Goal: Task Accomplishment & Management: Manage account settings

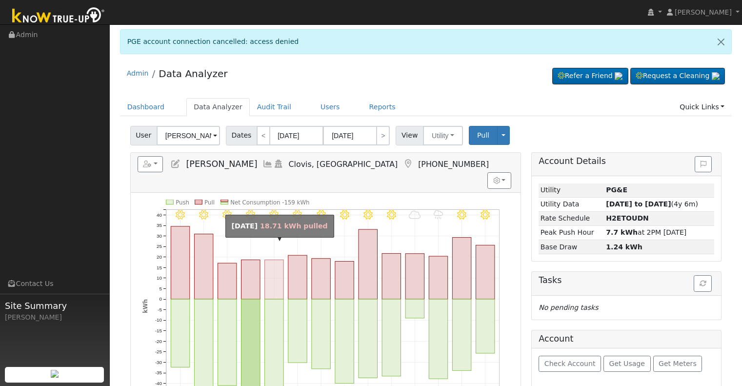
scroll to position [98, 0]
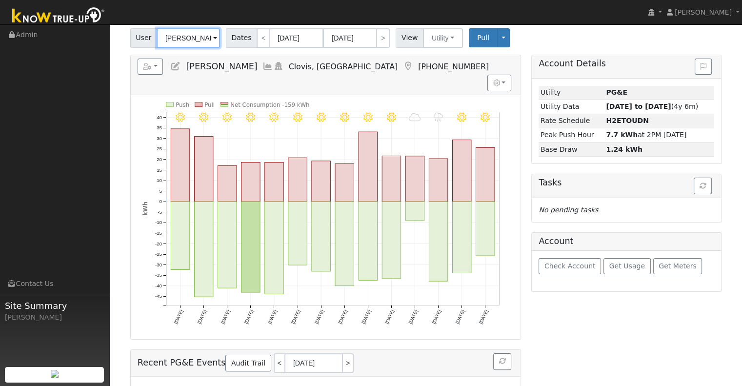
click at [185, 42] on input "[PERSON_NAME]" at bounding box center [188, 38] width 63 height 20
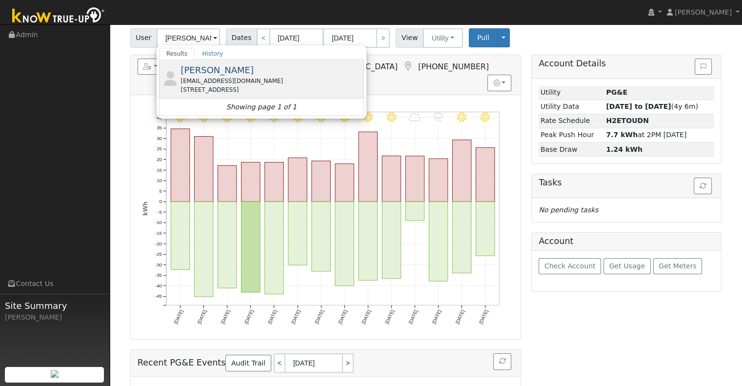
click at [296, 74] on div "[PERSON_NAME] [EMAIL_ADDRESS][DOMAIN_NAME] [STREET_ADDRESS]" at bounding box center [271, 78] width 181 height 31
type input "[PERSON_NAME]"
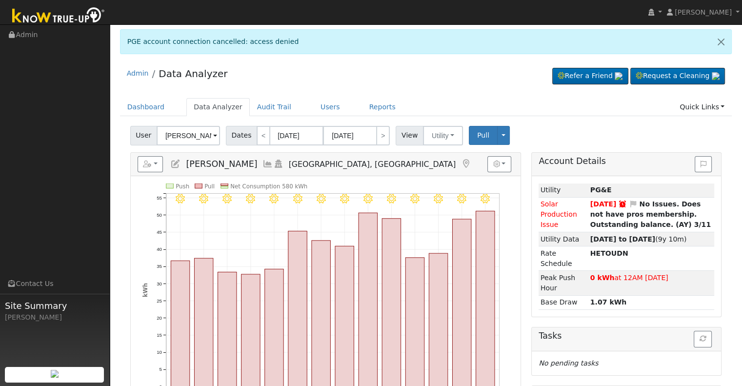
scroll to position [49, 0]
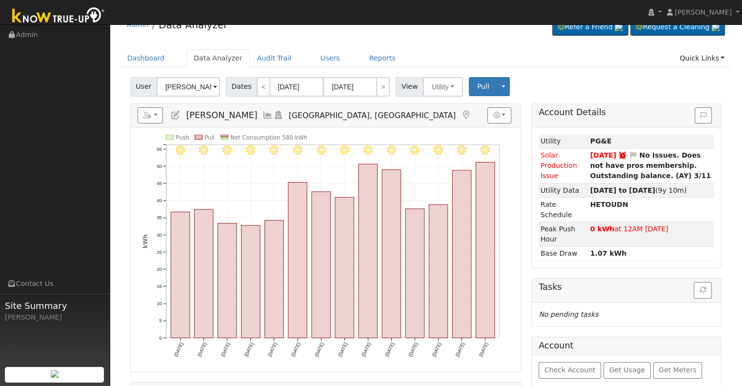
click at [177, 111] on icon at bounding box center [175, 115] width 11 height 9
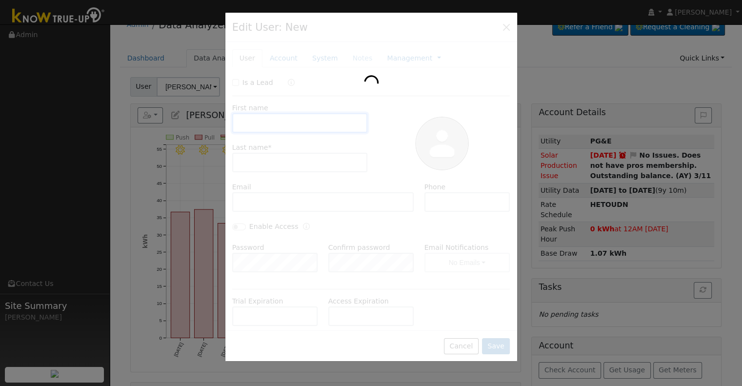
type input "[PERSON_NAME]"
type input "[EMAIL_ADDRESS][DOMAIN_NAME]"
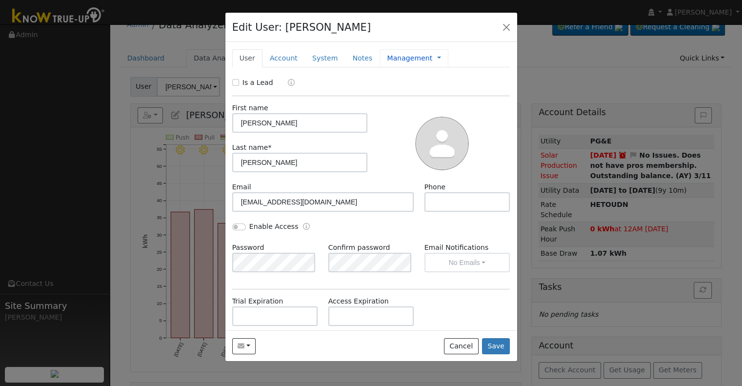
click at [397, 60] on link "Management" at bounding box center [409, 58] width 45 height 10
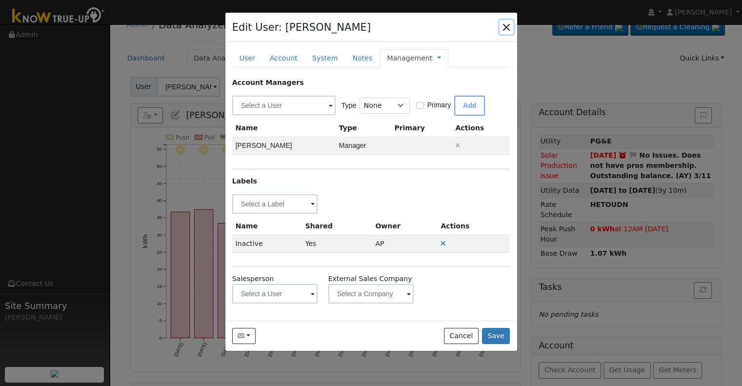
click at [505, 28] on button "button" at bounding box center [507, 27] width 14 height 14
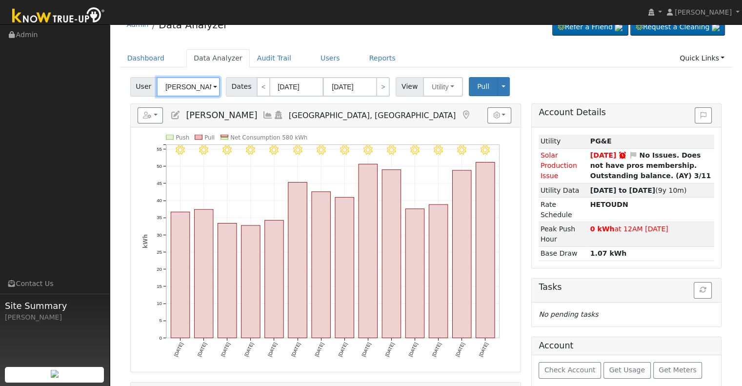
click at [191, 86] on input "[PERSON_NAME]" at bounding box center [188, 87] width 63 height 20
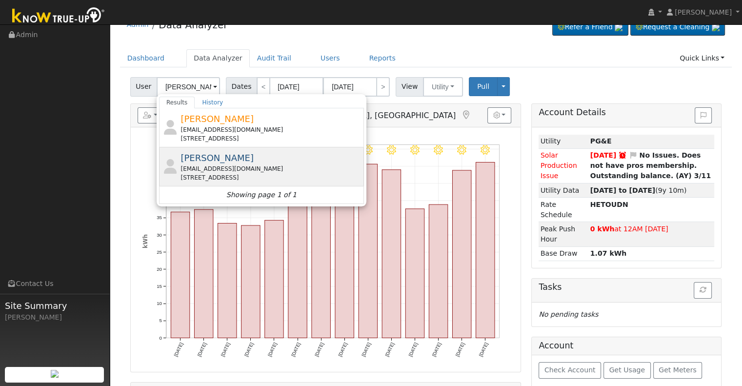
click at [248, 164] on div "[EMAIL_ADDRESS][DOMAIN_NAME]" at bounding box center [271, 168] width 181 height 9
type input "[PERSON_NAME]"
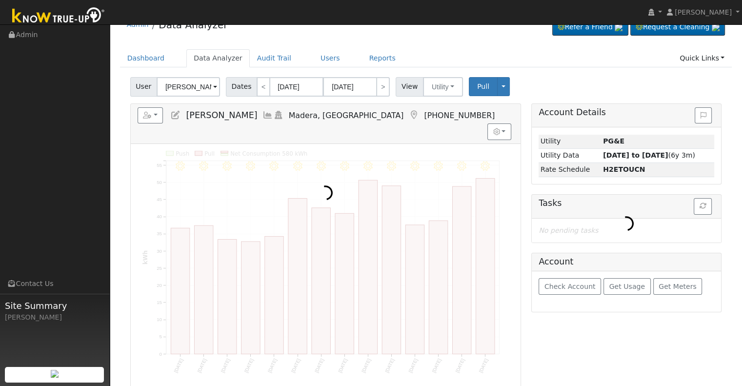
scroll to position [0, 0]
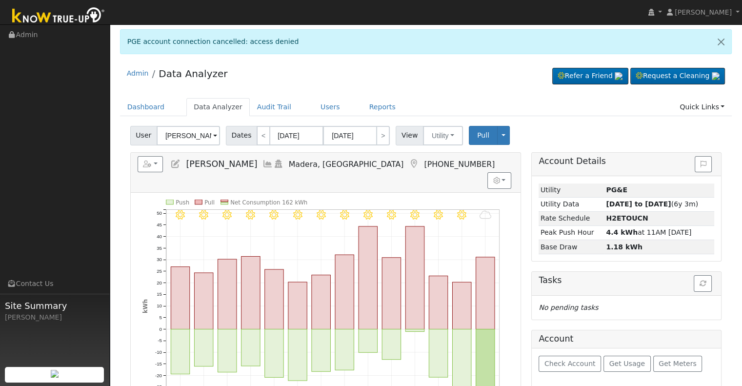
click at [178, 161] on icon at bounding box center [175, 164] width 11 height 9
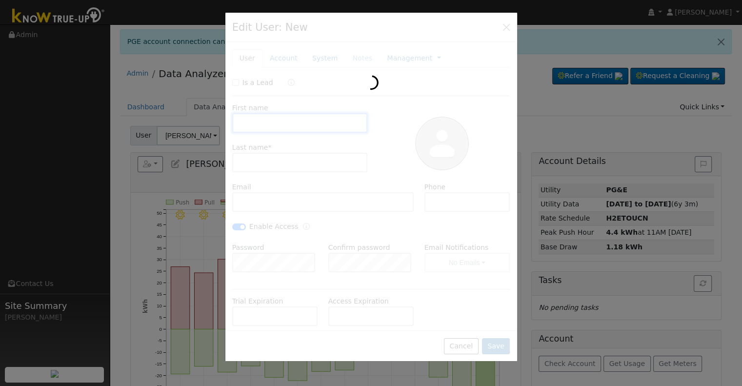
type input "[PERSON_NAME]"
type input "[EMAIL_ADDRESS][DOMAIN_NAME]"
type input "[PHONE_NUMBER]"
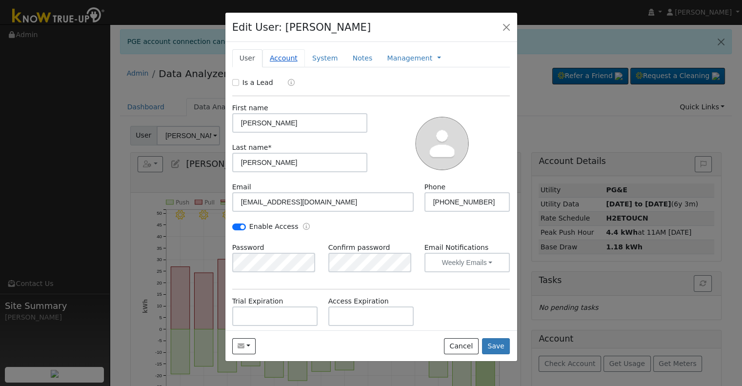
click at [288, 60] on link "Account" at bounding box center [283, 58] width 42 height 18
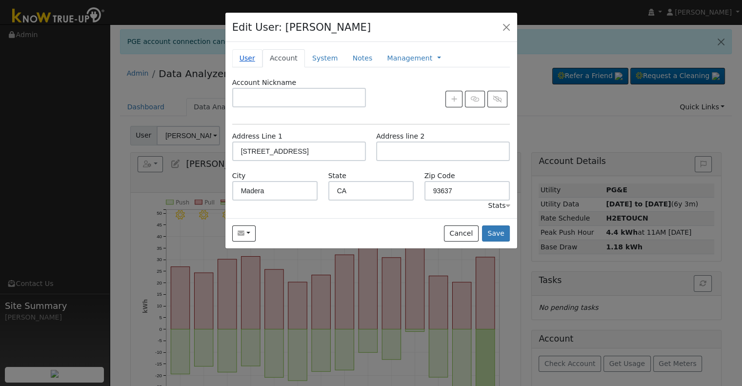
click at [247, 59] on link "User" at bounding box center [247, 58] width 30 height 18
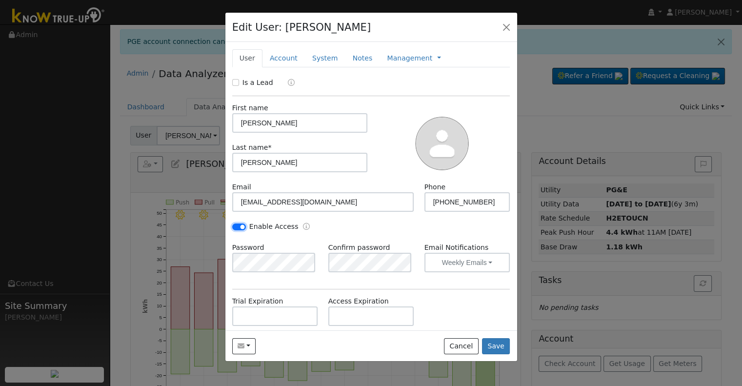
click at [239, 226] on input "Enable Access" at bounding box center [239, 226] width 14 height 7
checkbox input "false"
click at [398, 56] on link "Management" at bounding box center [409, 58] width 45 height 10
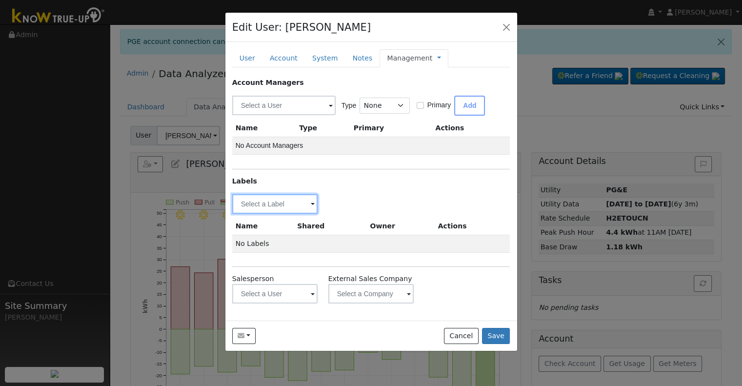
click at [252, 199] on input "text" at bounding box center [275, 204] width 86 height 20
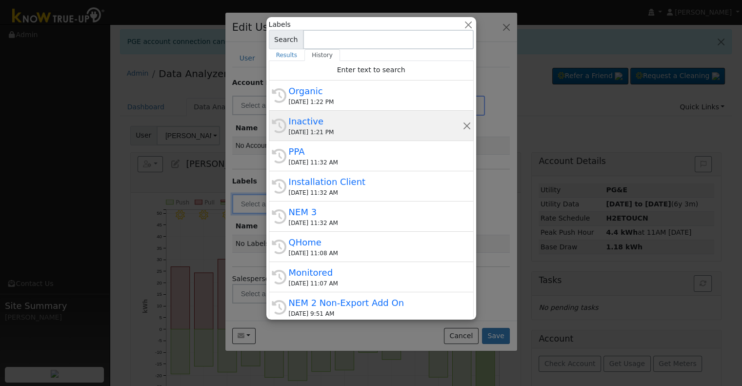
click at [329, 130] on div "[DATE] 1:21 PM" at bounding box center [376, 132] width 174 height 9
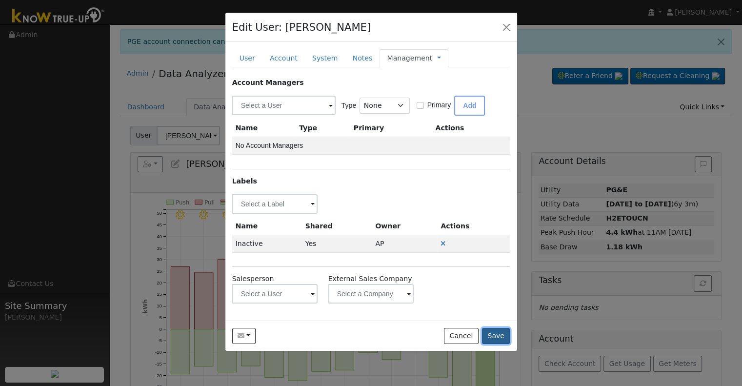
click at [496, 336] on button "Save" at bounding box center [496, 336] width 28 height 17
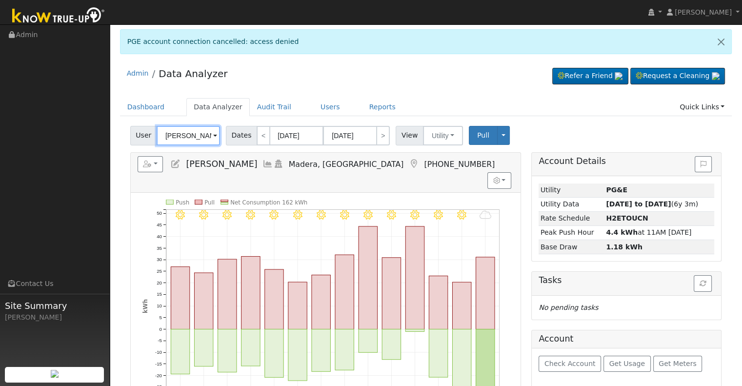
click at [192, 133] on input "[PERSON_NAME]" at bounding box center [188, 136] width 63 height 20
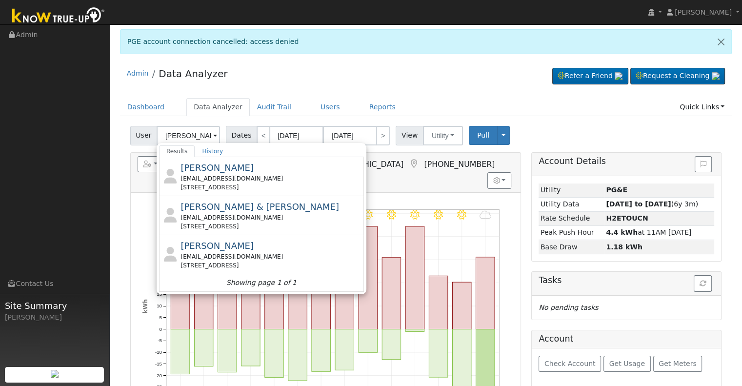
click at [260, 177] on div "[EMAIL_ADDRESS][DOMAIN_NAME]" at bounding box center [271, 178] width 181 height 9
type input "[PERSON_NAME]"
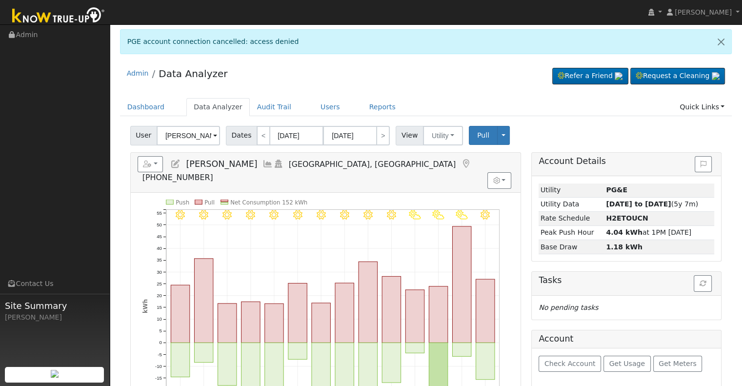
click at [172, 161] on icon at bounding box center [175, 164] width 11 height 9
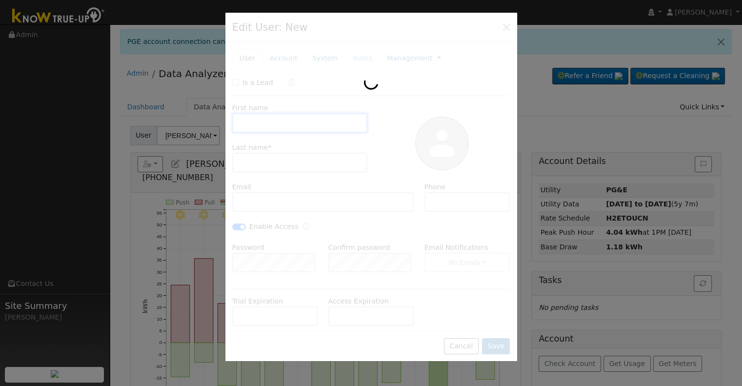
type input "[PERSON_NAME]"
type input "[EMAIL_ADDRESS][DOMAIN_NAME]"
type input "[PHONE_NUMBER]"
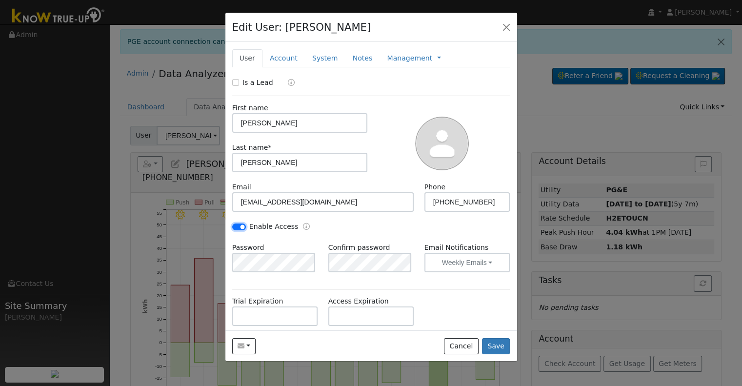
click at [241, 223] on input "Enable Access" at bounding box center [239, 226] width 14 height 7
checkbox input "false"
click at [280, 60] on link "Account" at bounding box center [283, 58] width 42 height 18
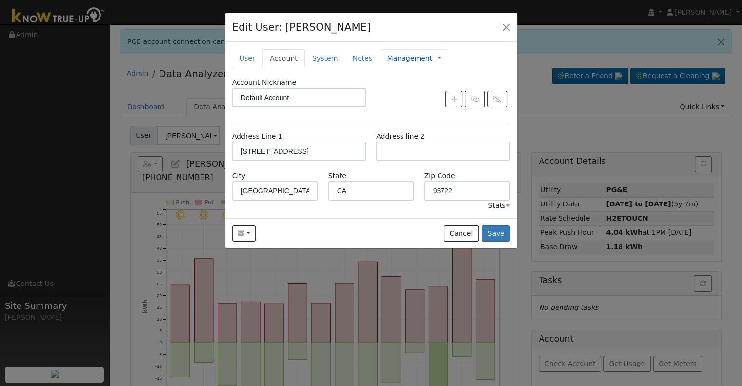
click at [414, 57] on link "Management" at bounding box center [409, 58] width 45 height 10
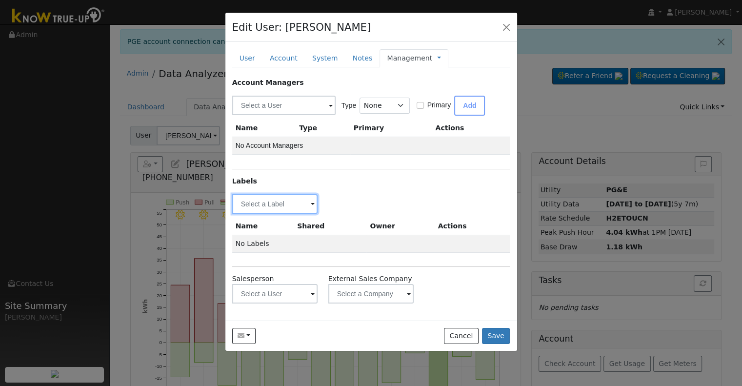
click at [263, 204] on input "text" at bounding box center [275, 204] width 86 height 20
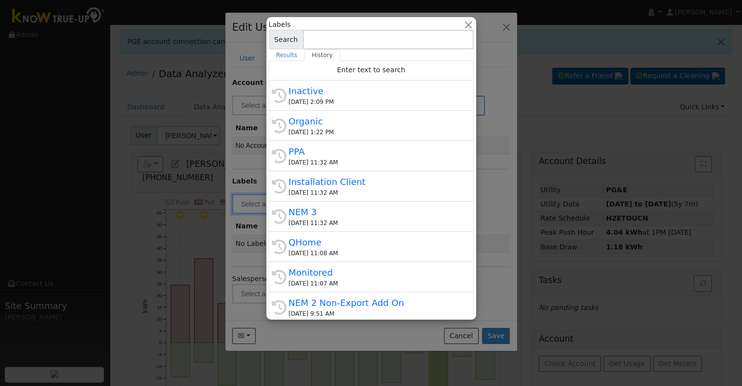
click at [336, 100] on div "[DATE] 2:09 PM" at bounding box center [376, 102] width 174 height 9
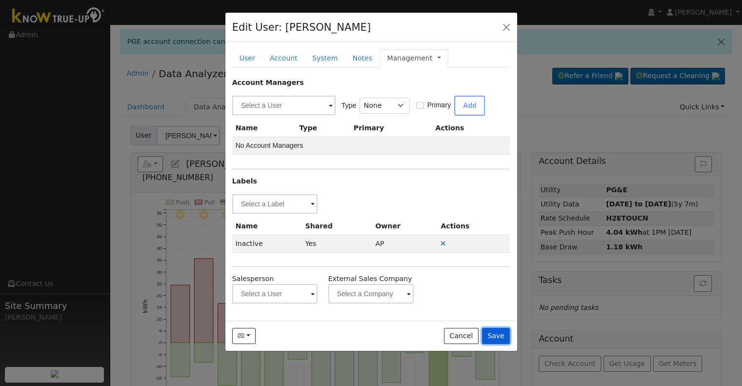
click at [496, 329] on button "Save" at bounding box center [496, 336] width 28 height 17
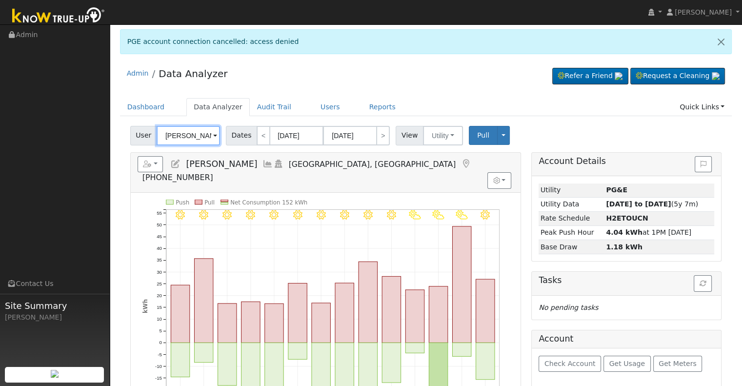
click at [191, 136] on input "[PERSON_NAME]" at bounding box center [188, 136] width 63 height 20
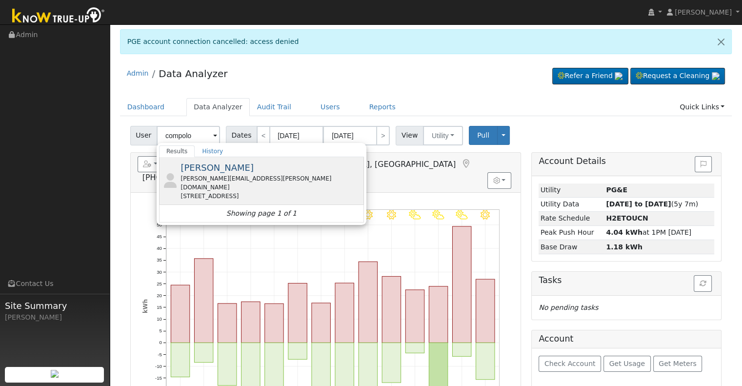
click at [285, 169] on div "[PERSON_NAME] [PERSON_NAME][EMAIL_ADDRESS][PERSON_NAME][DOMAIN_NAME] [STREET_AD…" at bounding box center [271, 181] width 181 height 40
type input "[PERSON_NAME]"
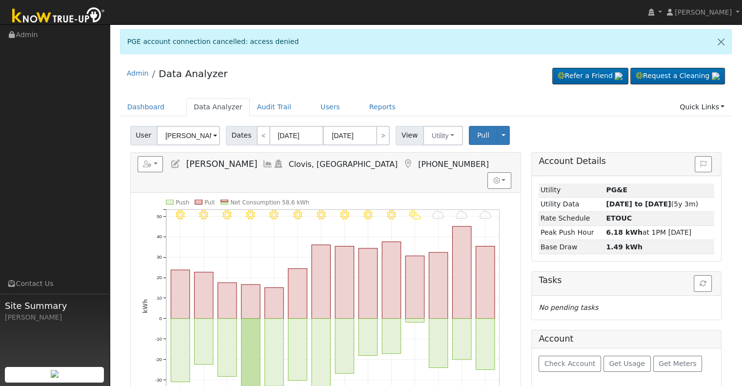
click at [175, 161] on icon at bounding box center [175, 164] width 11 height 9
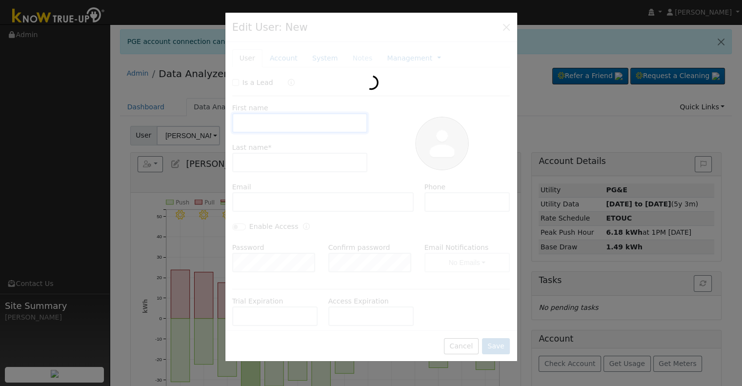
type input "[PERSON_NAME]"
type input "Compolongo"
type input "[PERSON_NAME][EMAIL_ADDRESS][PERSON_NAME][DOMAIN_NAME]"
type input "[PHONE_NUMBER]"
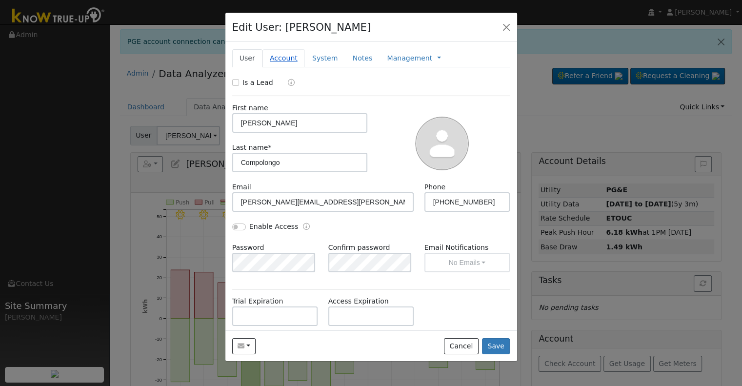
click at [274, 60] on link "Account" at bounding box center [283, 58] width 42 height 18
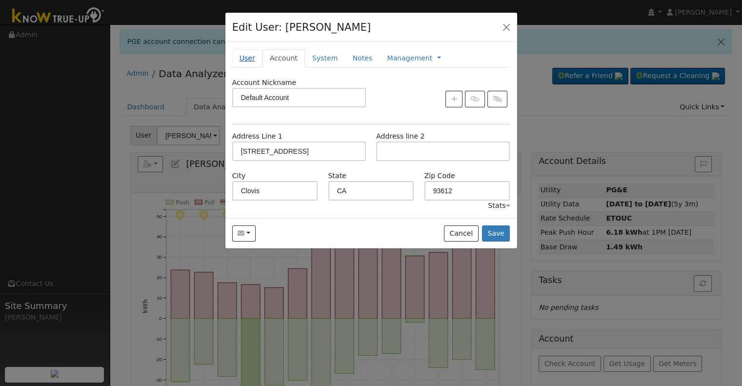
click at [245, 60] on link "User" at bounding box center [247, 58] width 30 height 18
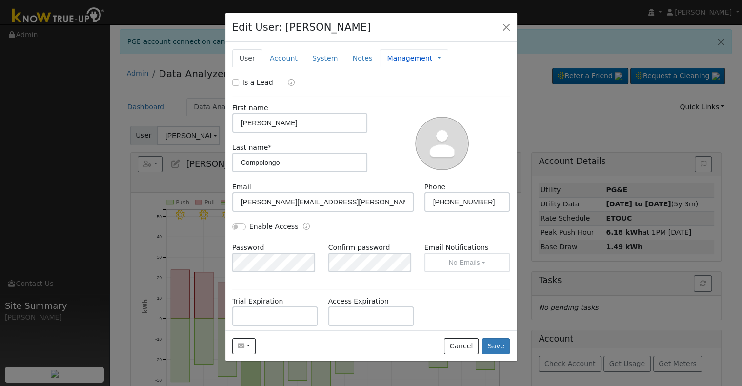
click at [392, 57] on link "Management" at bounding box center [409, 58] width 45 height 10
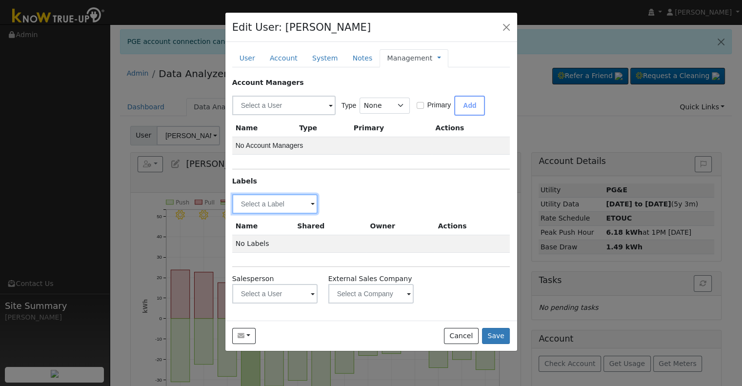
click at [270, 199] on input "text" at bounding box center [275, 204] width 86 height 20
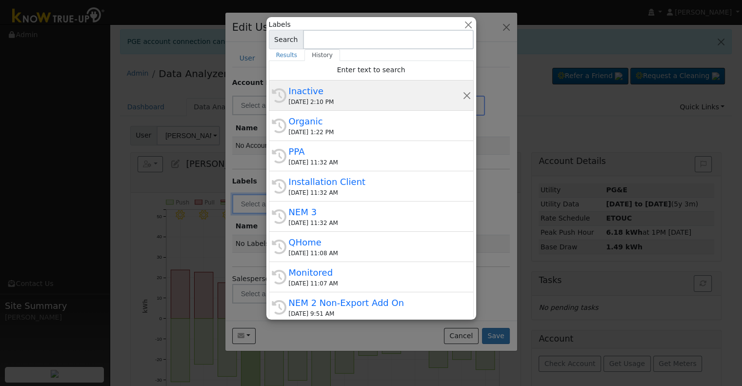
click at [336, 99] on div "[DATE] 2:10 PM" at bounding box center [376, 102] width 174 height 9
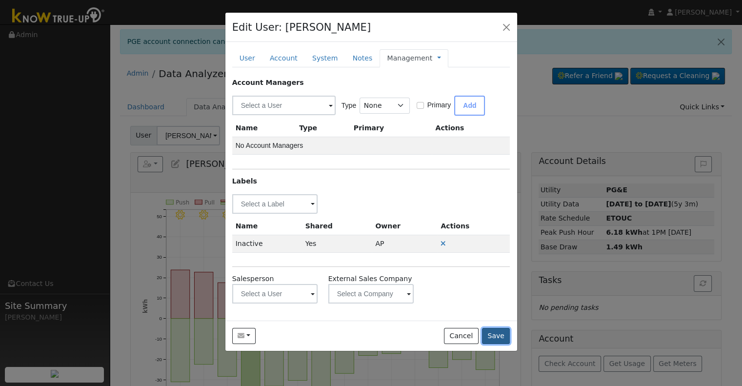
click at [502, 333] on button "Save" at bounding box center [496, 336] width 28 height 17
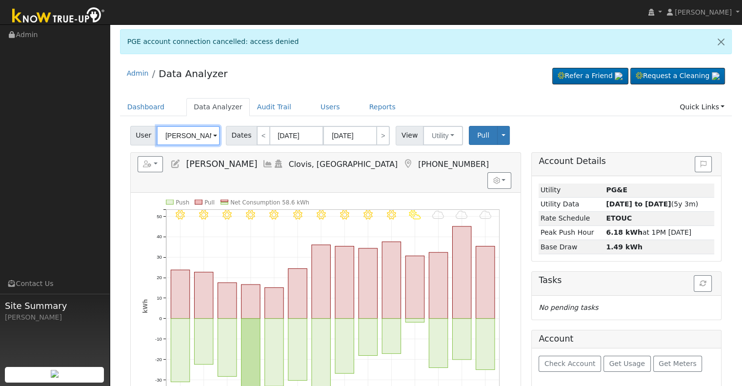
click at [192, 134] on input "[PERSON_NAME]" at bounding box center [188, 136] width 63 height 20
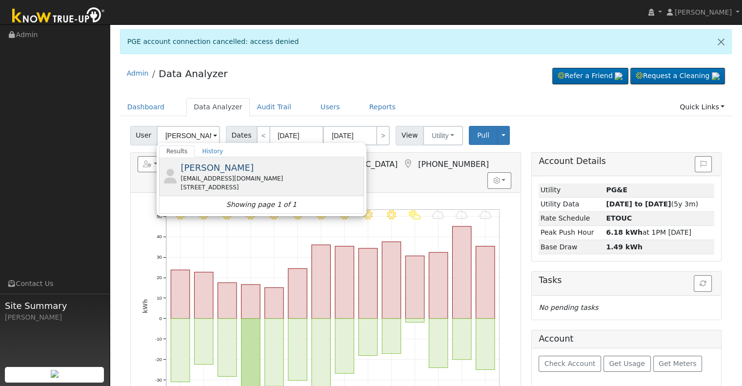
click at [250, 169] on div "[PERSON_NAME] [PERSON_NAME][EMAIL_ADDRESS][DOMAIN_NAME] [STREET_ADDRESS]" at bounding box center [271, 176] width 181 height 31
type input "[PERSON_NAME]"
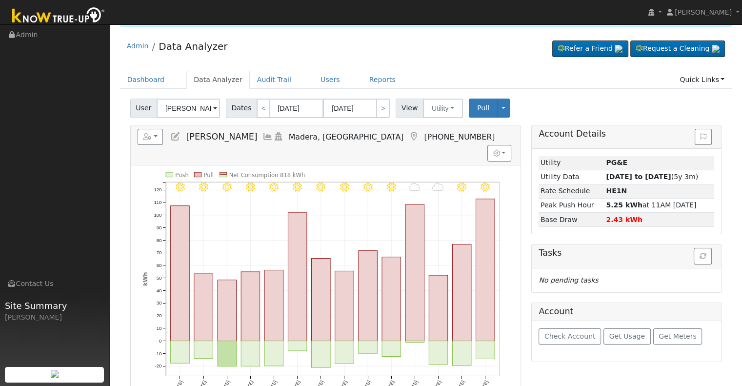
scroll to position [98, 0]
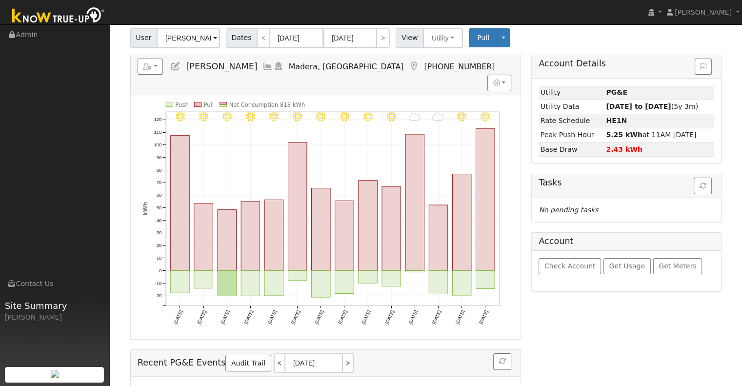
click at [179, 68] on icon at bounding box center [175, 66] width 11 height 9
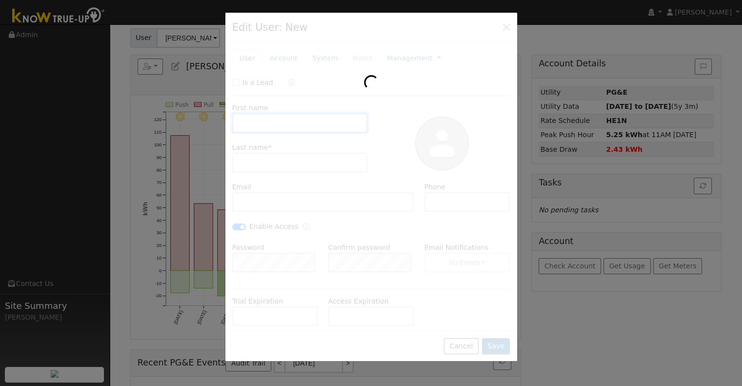
type input "[PERSON_NAME]"
type input "[EMAIL_ADDRESS][DOMAIN_NAME]"
type input "[PHONE_NUMBER]"
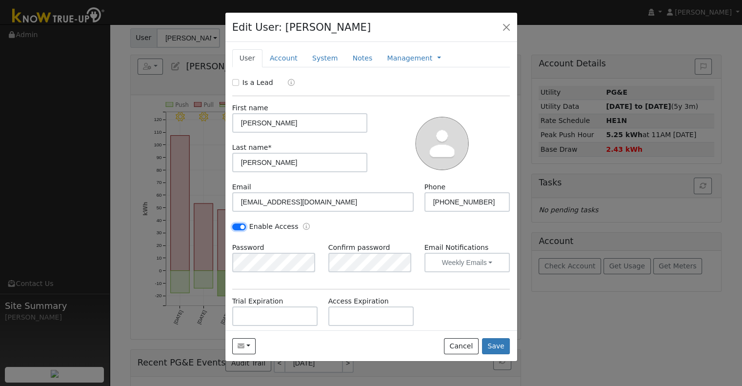
click at [237, 225] on input "Enable Access" at bounding box center [239, 226] width 14 height 7
checkbox input "false"
click at [402, 59] on link "Management" at bounding box center [409, 58] width 45 height 10
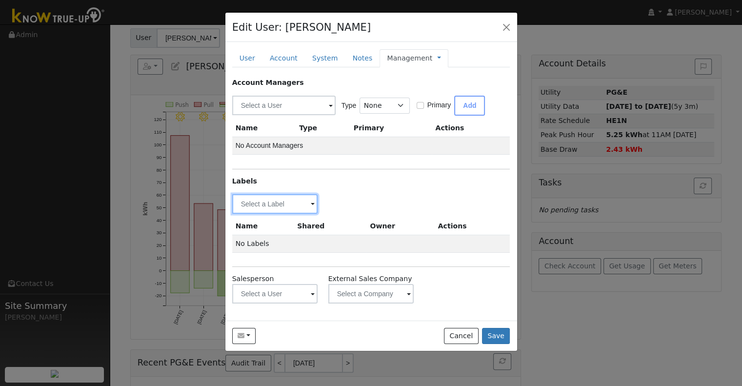
click at [275, 202] on input "text" at bounding box center [275, 204] width 86 height 20
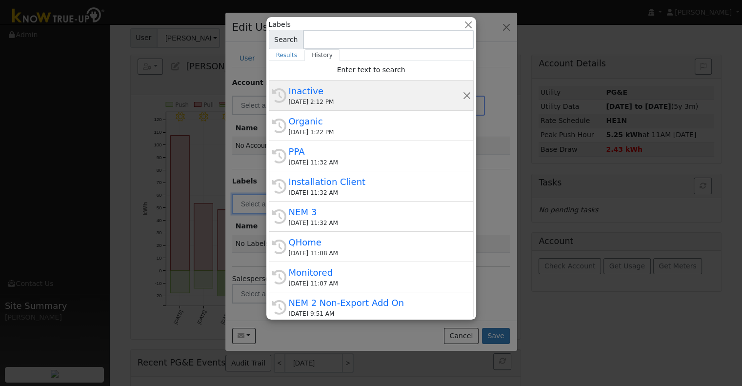
click at [328, 96] on div "Inactive" at bounding box center [376, 90] width 174 height 13
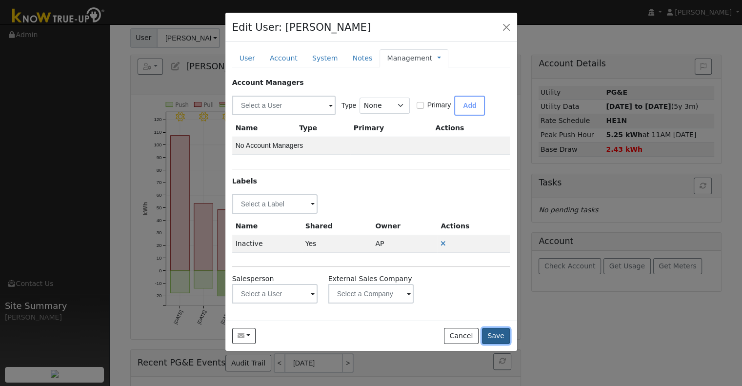
click at [497, 337] on button "Save" at bounding box center [496, 336] width 28 height 17
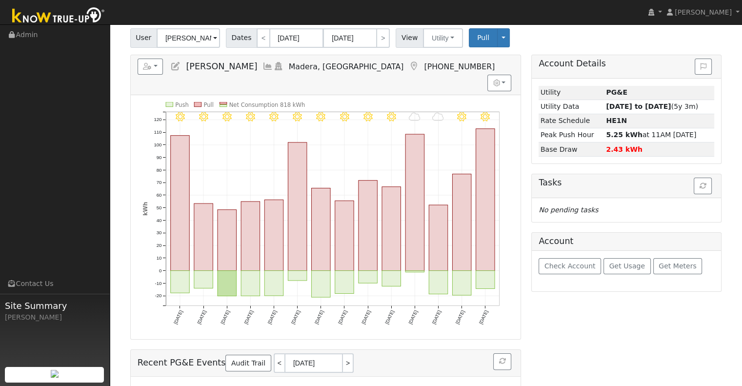
scroll to position [0, 0]
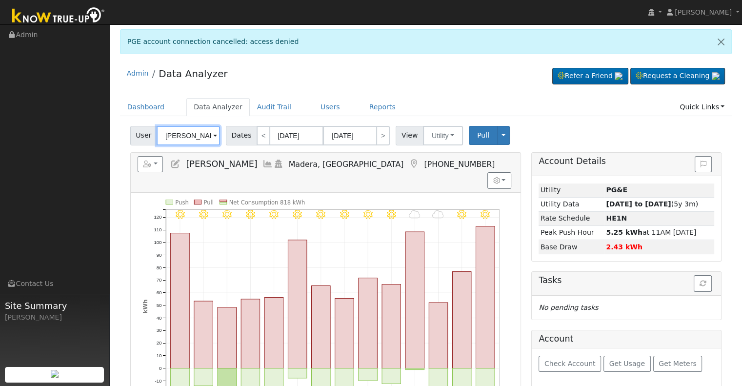
click at [186, 137] on input "[PERSON_NAME]" at bounding box center [188, 136] width 63 height 20
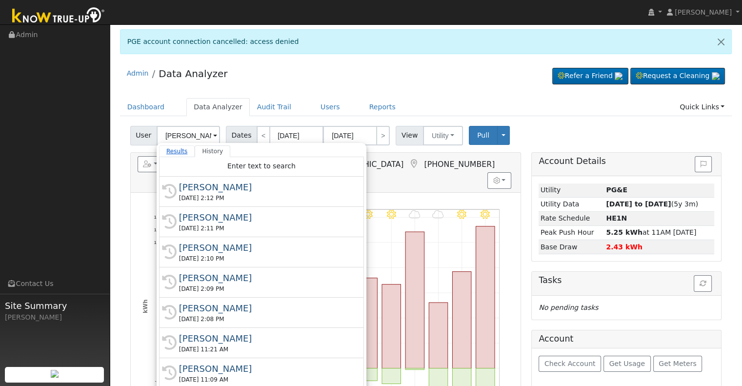
click at [180, 148] on link "Results" at bounding box center [177, 151] width 36 height 12
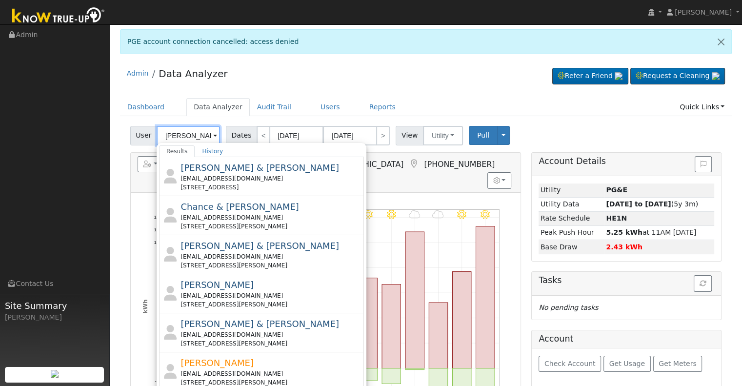
click at [163, 132] on input "[PERSON_NAME]" at bounding box center [188, 136] width 63 height 20
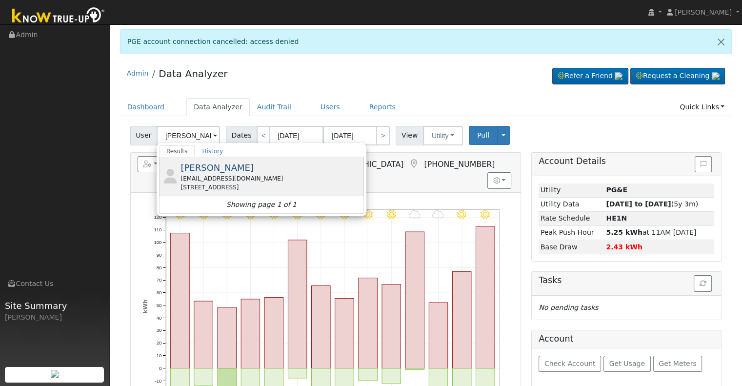
click at [277, 177] on div "[EMAIL_ADDRESS][DOMAIN_NAME]" at bounding box center [271, 178] width 181 height 9
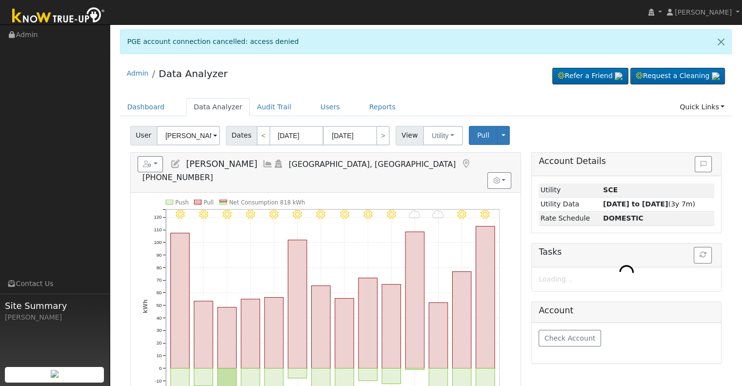
type input "[PERSON_NAME]"
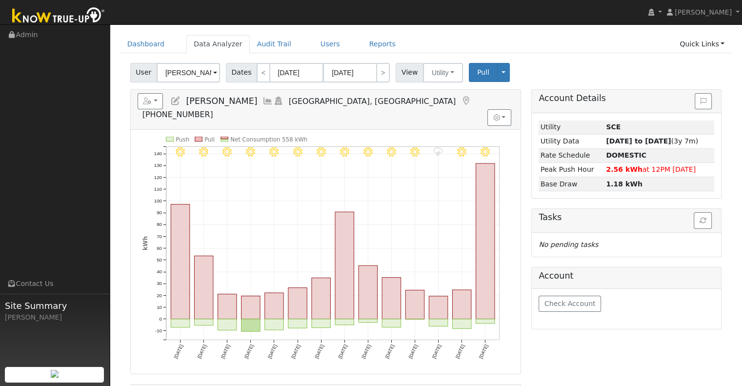
scroll to position [49, 0]
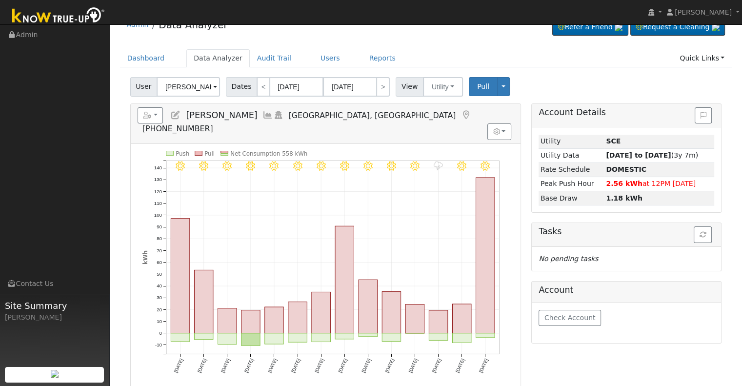
click at [178, 113] on icon at bounding box center [175, 115] width 11 height 9
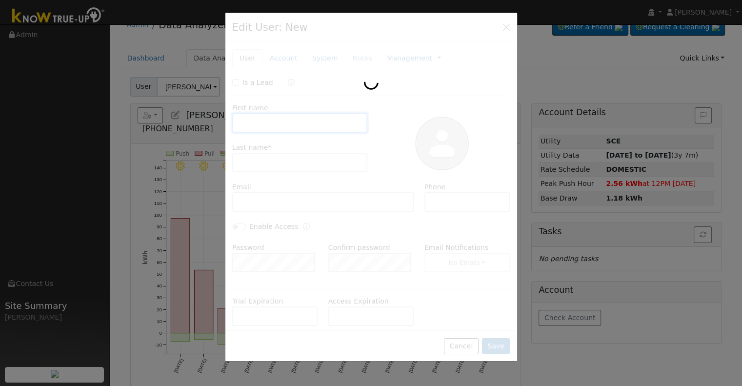
type input "[PERSON_NAME]"
type input "[EMAIL_ADDRESS][DOMAIN_NAME]"
type input "[PHONE_NUMBER] [PERSON_NAME] the assistant"
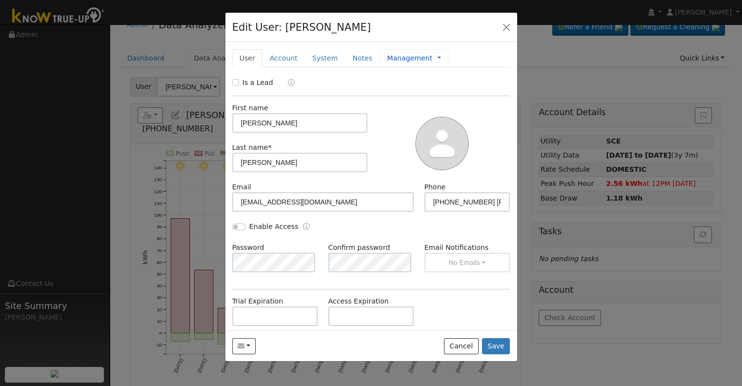
click at [399, 58] on link "Management" at bounding box center [409, 58] width 45 height 10
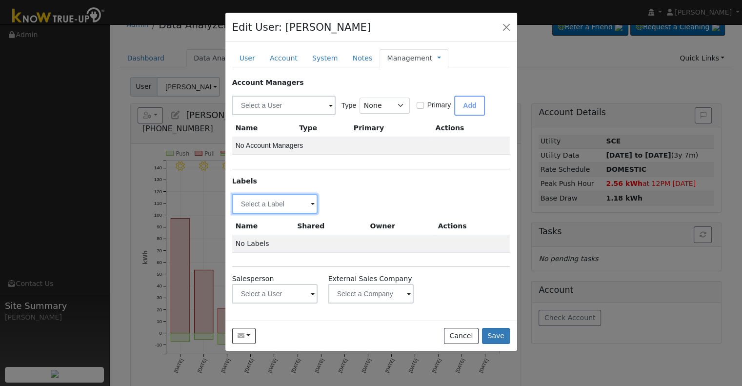
click at [264, 204] on input "text" at bounding box center [275, 204] width 86 height 20
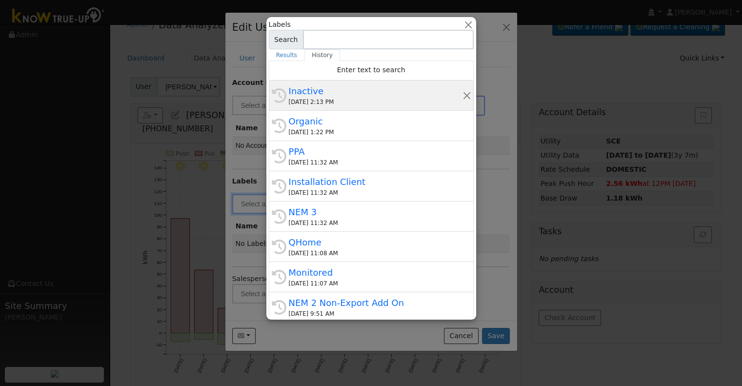
click at [342, 86] on div "Inactive" at bounding box center [376, 90] width 174 height 13
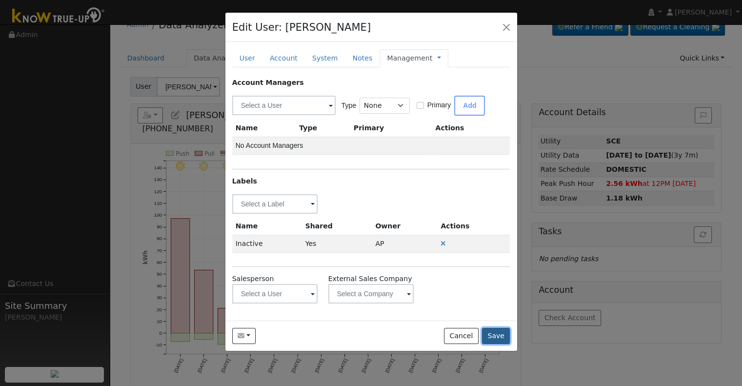
click at [491, 331] on button "Save" at bounding box center [496, 336] width 28 height 17
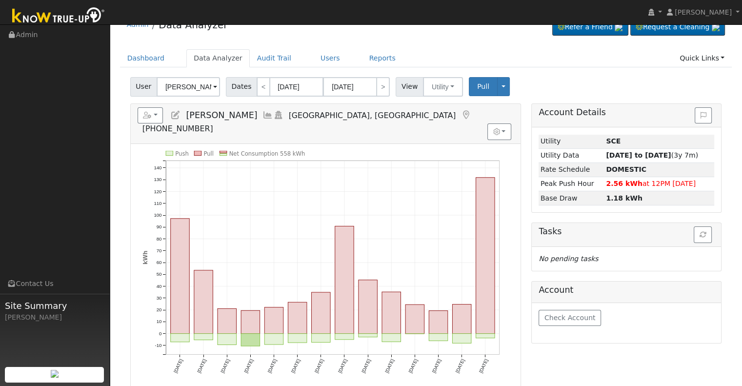
scroll to position [0, 0]
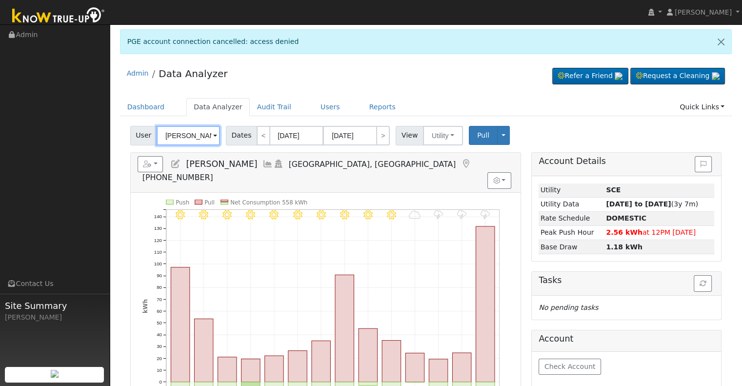
click at [183, 136] on input "[PERSON_NAME]" at bounding box center [188, 136] width 63 height 20
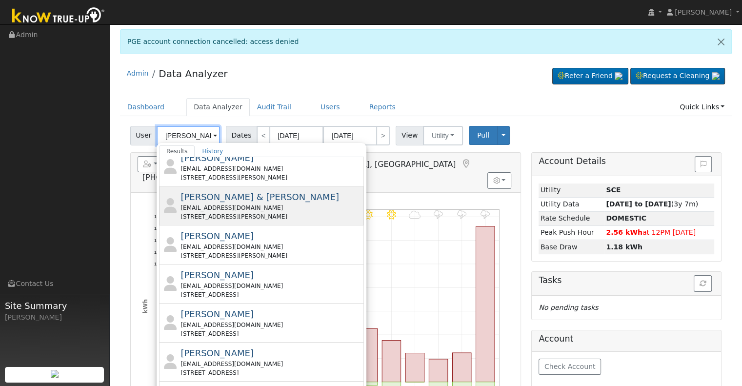
scroll to position [98, 0]
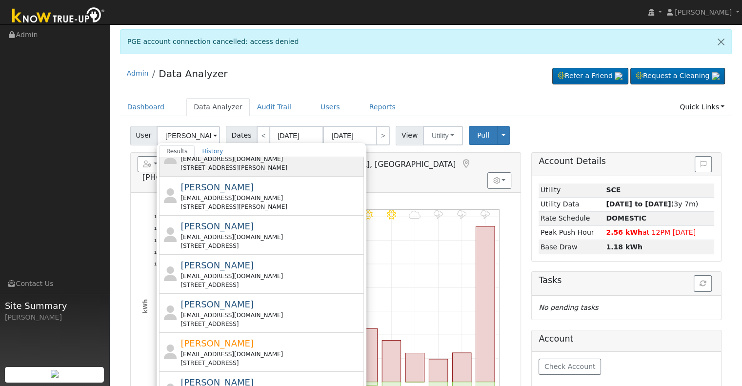
click at [236, 266] on span "[PERSON_NAME]" at bounding box center [217, 265] width 73 height 10
type input "[PERSON_NAME]"
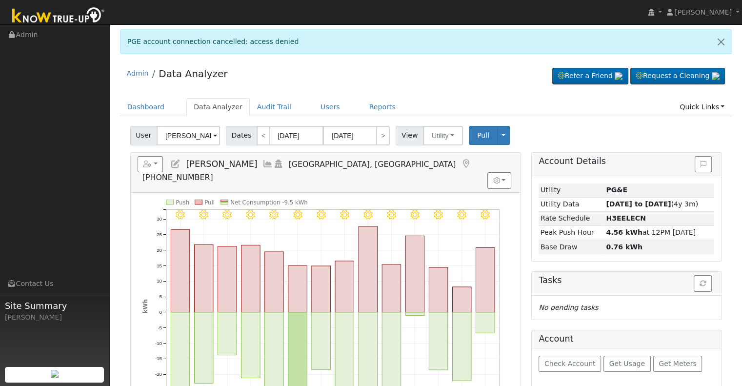
click at [178, 161] on icon at bounding box center [175, 164] width 11 height 9
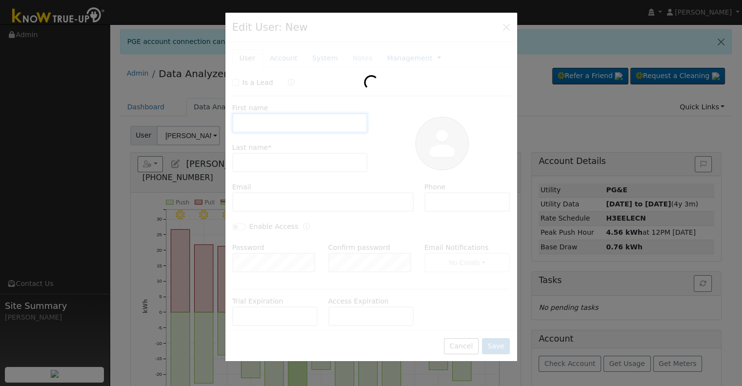
type input "[PERSON_NAME]"
type input "[EMAIL_ADDRESS][DOMAIN_NAME]"
type input "[PHONE_NUMBER]"
type input "Default Account"
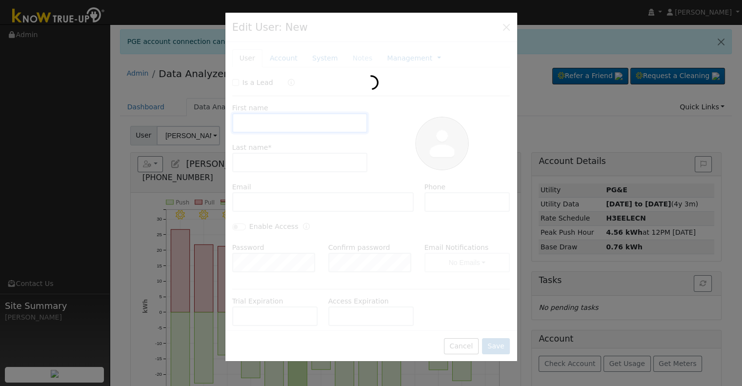
type input "[STREET_ADDRESS]"
type input "[GEOGRAPHIC_DATA]"
type input "CA"
type input "93726"
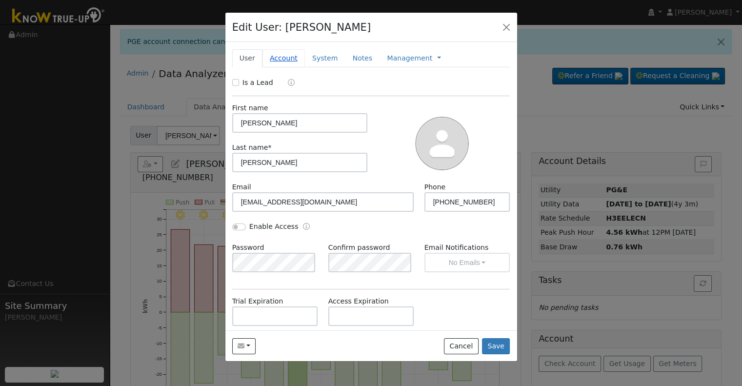
click at [279, 58] on link "Account" at bounding box center [283, 58] width 42 height 18
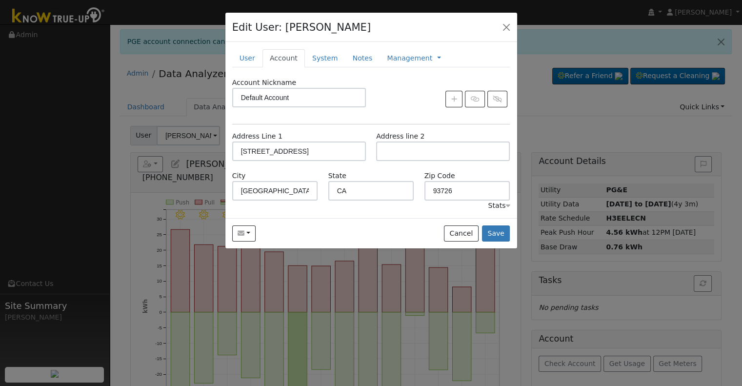
click at [228, 59] on div "New Account Nickname Cancel Create Are you sure you want to create new account …" at bounding box center [371, 130] width 292 height 176
click at [244, 57] on link "User" at bounding box center [247, 58] width 30 height 18
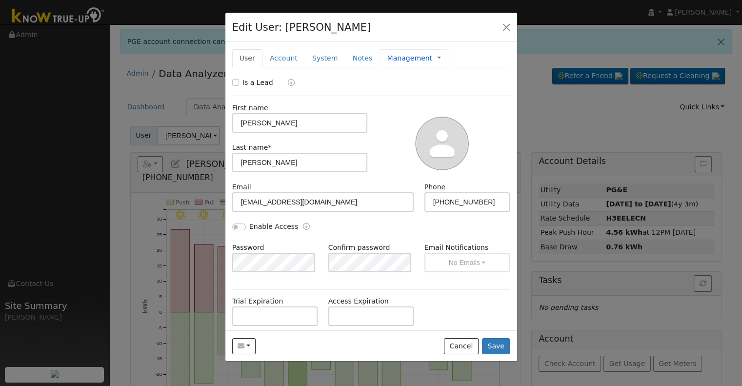
click at [395, 56] on link "Management" at bounding box center [409, 58] width 45 height 10
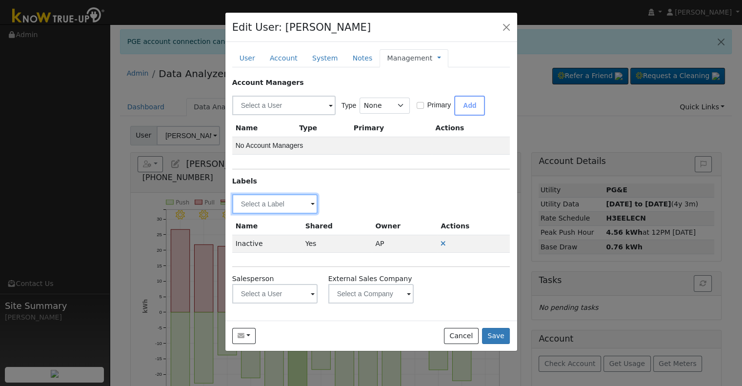
click at [265, 200] on input "text" at bounding box center [275, 204] width 86 height 20
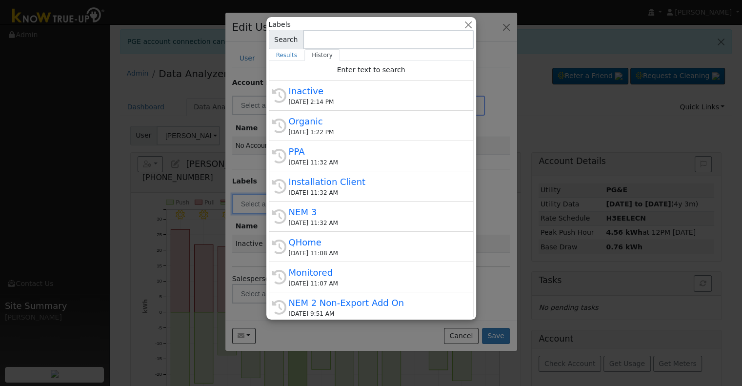
click at [496, 184] on div at bounding box center [371, 193] width 742 height 386
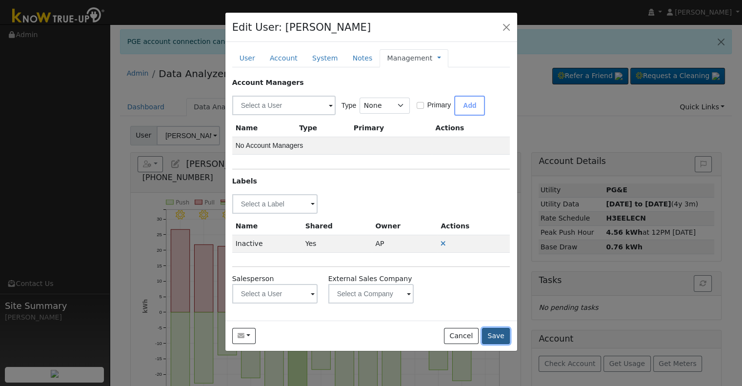
click at [504, 337] on button "Save" at bounding box center [496, 336] width 28 height 17
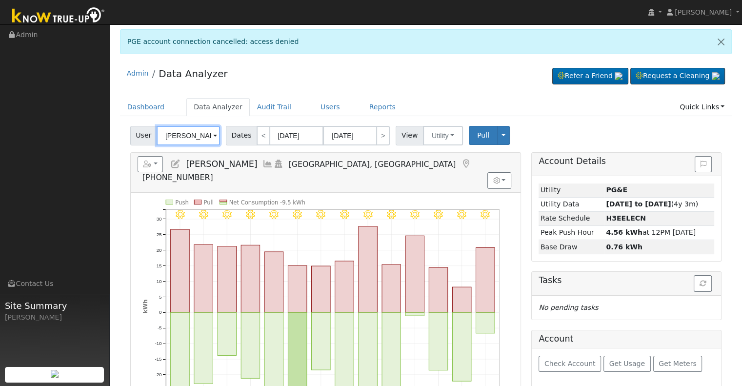
click at [171, 133] on input "[PERSON_NAME]" at bounding box center [188, 136] width 63 height 20
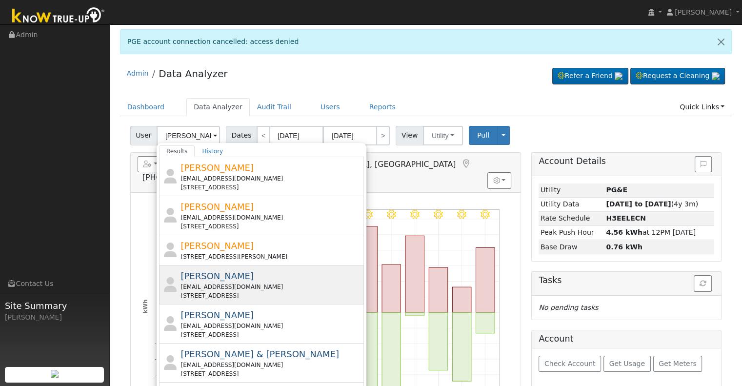
click at [271, 295] on div "[STREET_ADDRESS]" at bounding box center [271, 295] width 181 height 9
type input "[PERSON_NAME]"
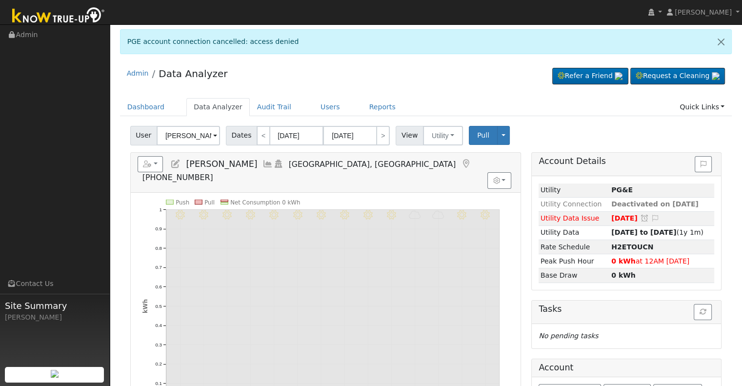
click at [178, 160] on icon at bounding box center [175, 164] width 11 height 9
type input "[DATE]"
type input "[PERSON_NAME]"
type input "[EMAIL_ADDRESS][DOMAIN_NAME]"
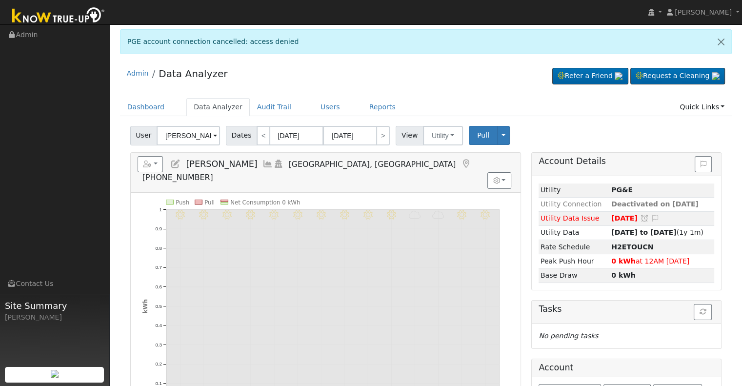
type input "[PHONE_NUMBER]"
type input "[PERSON_NAME]"
type input "[STREET_ADDRESS]"
type input "Selma"
type input "CA"
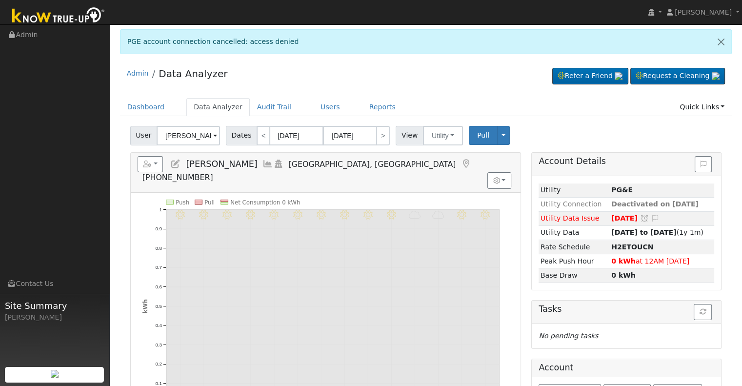
type input "93662"
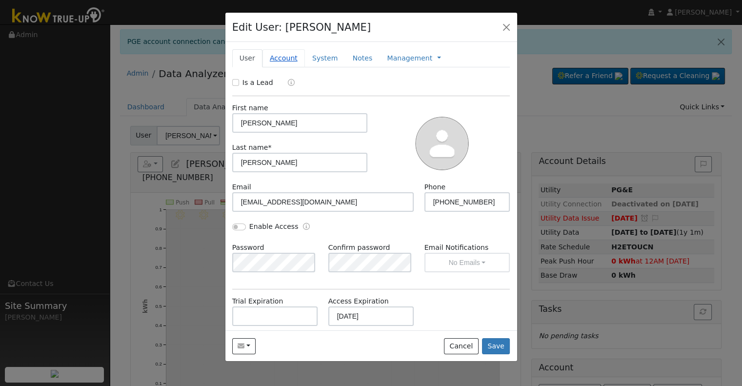
click at [278, 61] on link "Account" at bounding box center [283, 58] width 42 height 18
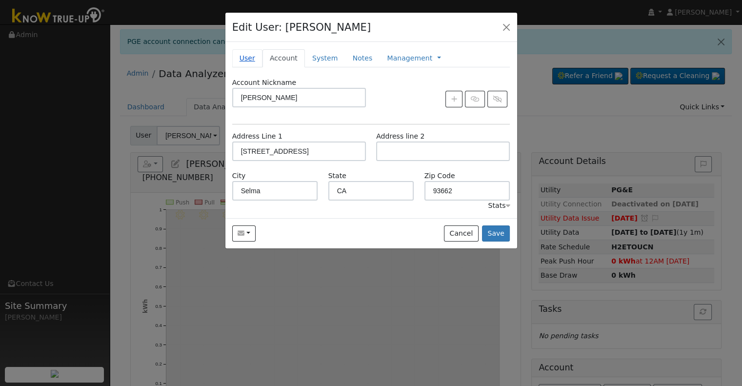
click at [245, 58] on link "User" at bounding box center [247, 58] width 30 height 18
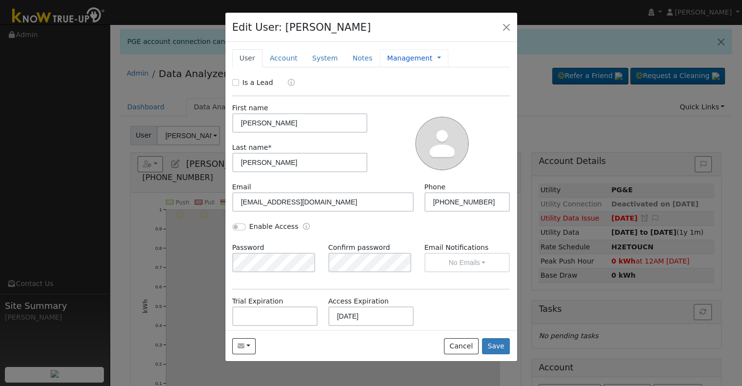
click at [397, 59] on link "Management" at bounding box center [409, 58] width 45 height 10
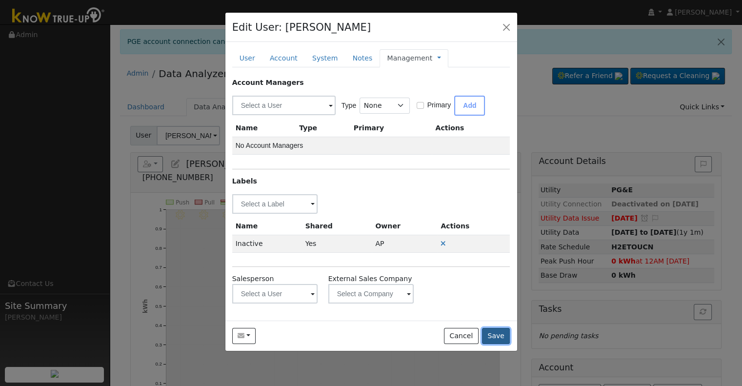
click at [500, 331] on button "Save" at bounding box center [496, 336] width 28 height 17
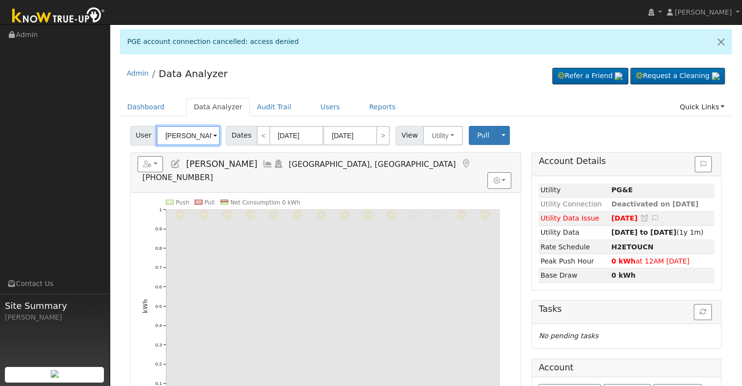
click at [190, 136] on input "[PERSON_NAME]" at bounding box center [188, 136] width 63 height 20
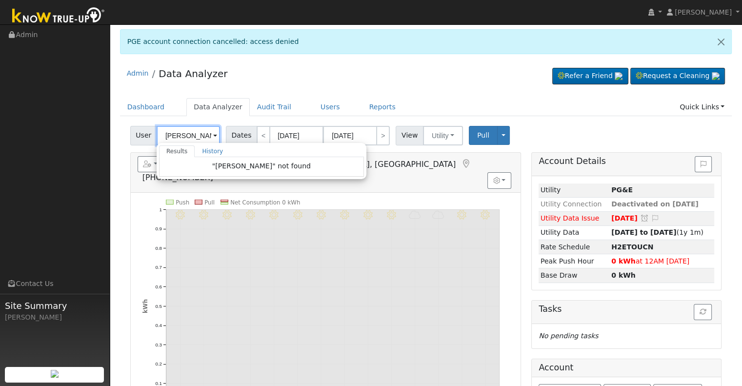
click at [188, 136] on input "[PERSON_NAME]" at bounding box center [188, 136] width 63 height 20
type input "l"
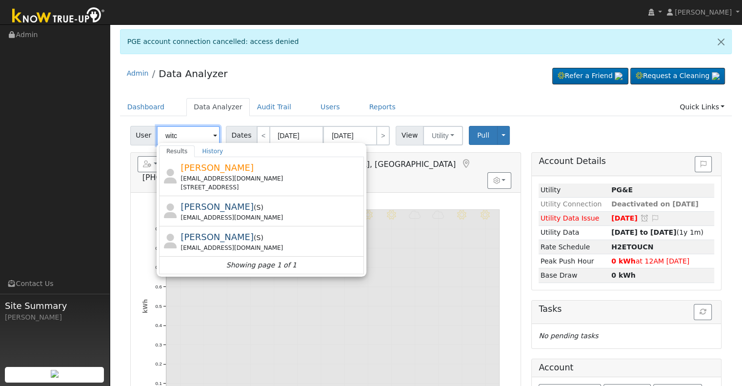
click at [178, 134] on input "witc" at bounding box center [188, 136] width 63 height 20
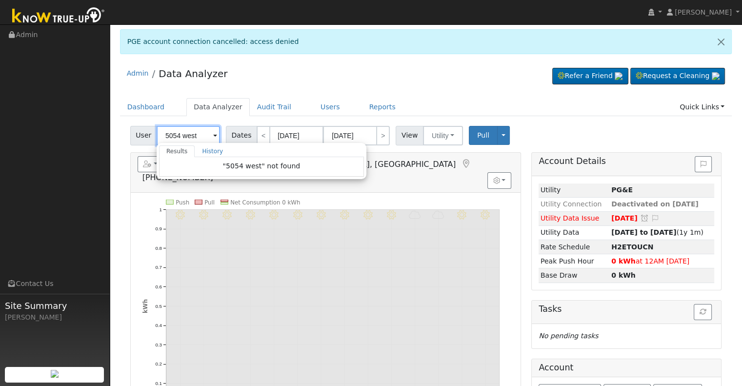
drag, startPoint x: 197, startPoint y: 136, endPoint x: 135, endPoint y: 141, distance: 61.7
click at [135, 141] on div "User 5054 west Results History "5054 west" not found Enter text to search Histo…" at bounding box center [176, 136] width 92 height 20
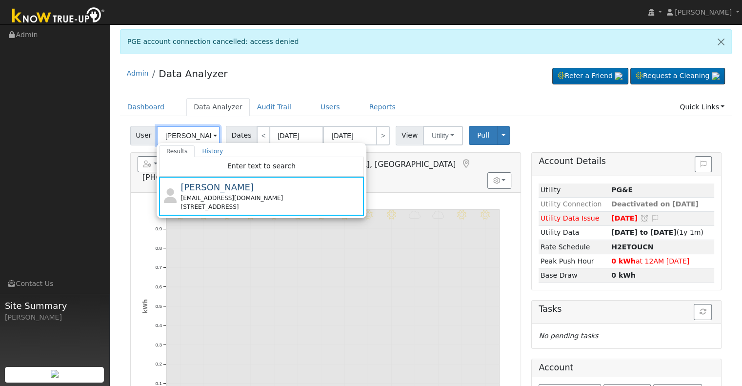
click at [189, 133] on input "[PERSON_NAME]" at bounding box center [188, 136] width 63 height 20
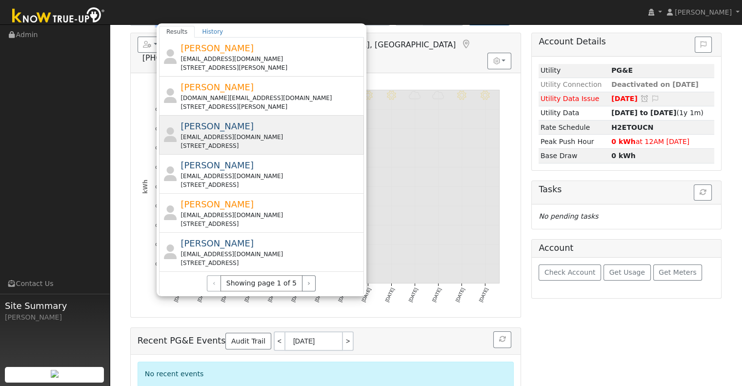
scroll to position [121, 0]
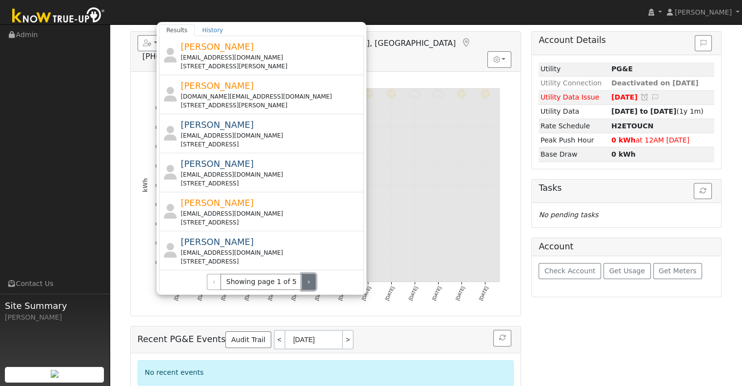
click at [302, 279] on button "›" at bounding box center [309, 282] width 14 height 17
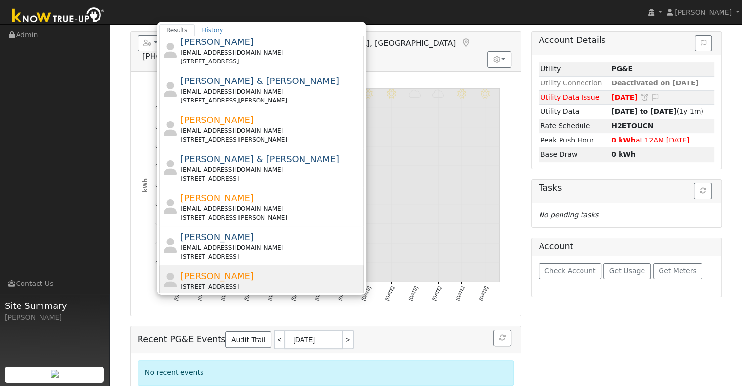
scroll to position [334, 0]
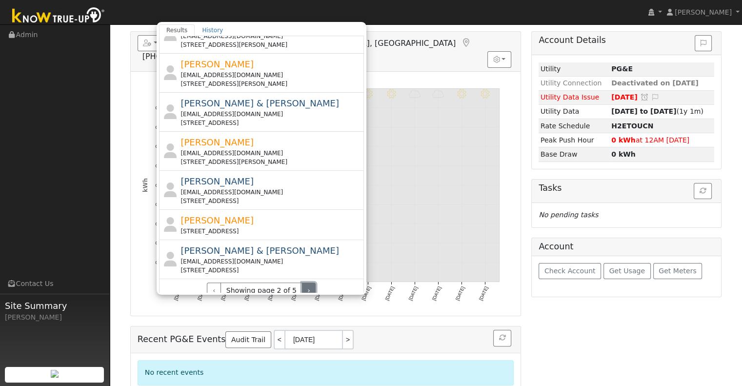
click at [302, 282] on button "›" at bounding box center [309, 290] width 14 height 17
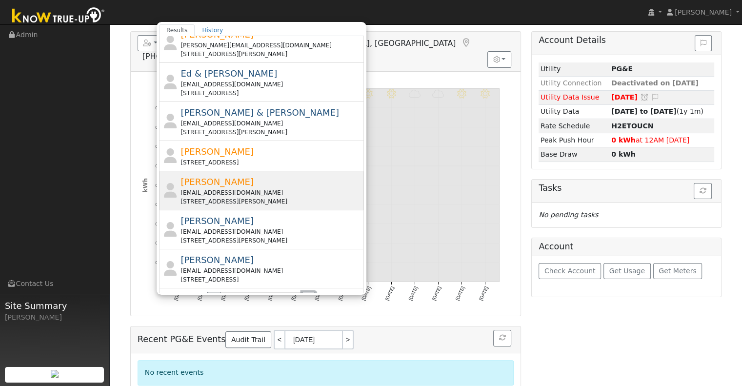
scroll to position [342, 0]
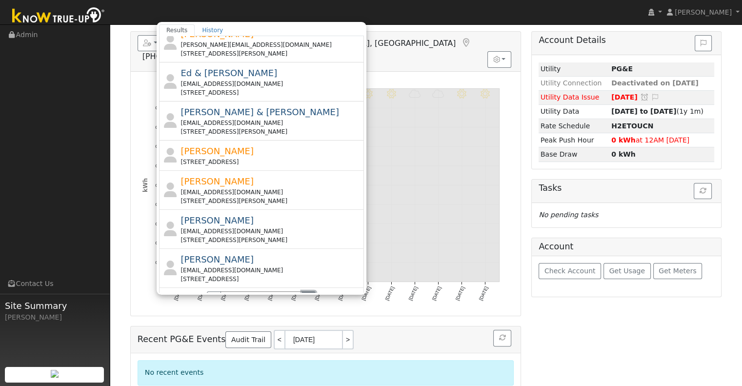
click at [305, 291] on button "›" at bounding box center [309, 299] width 14 height 17
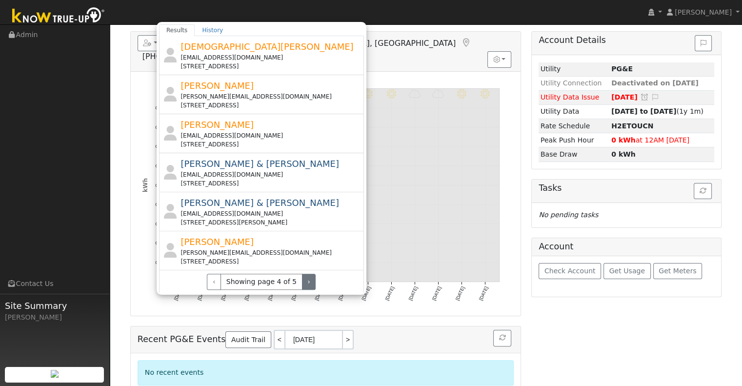
click at [301, 274] on div "‹ Showing page 4 of 5 ›" at bounding box center [261, 282] width 190 height 17
click at [302, 274] on button "›" at bounding box center [309, 282] width 14 height 17
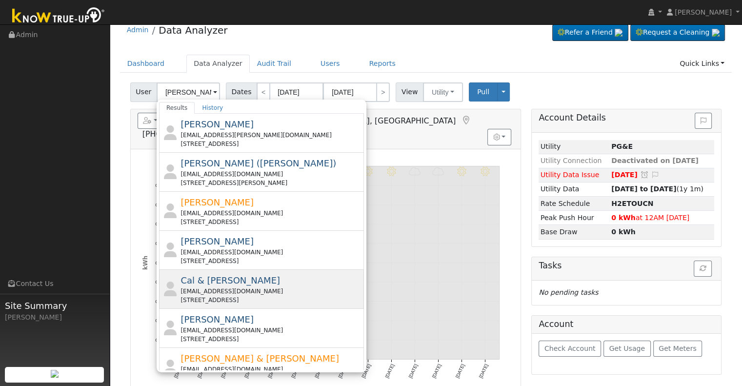
scroll to position [23, 0]
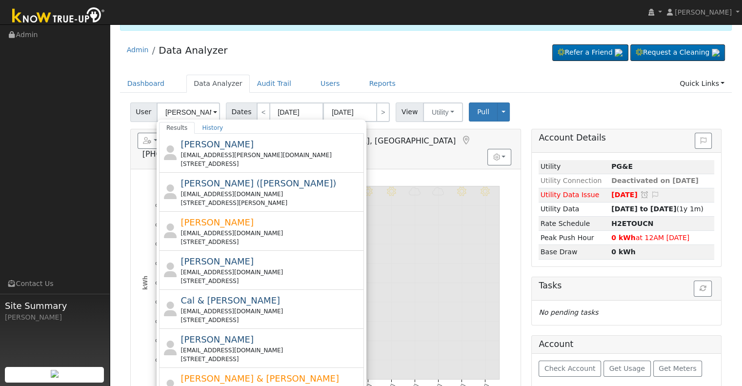
click at [391, 176] on icon "9/21 - Clear 9/20 - Clear 9/19 - MostlyCloudy 9/18 - Cloudy 9/17 - Clear 9/16 -…" at bounding box center [325, 294] width 366 height 237
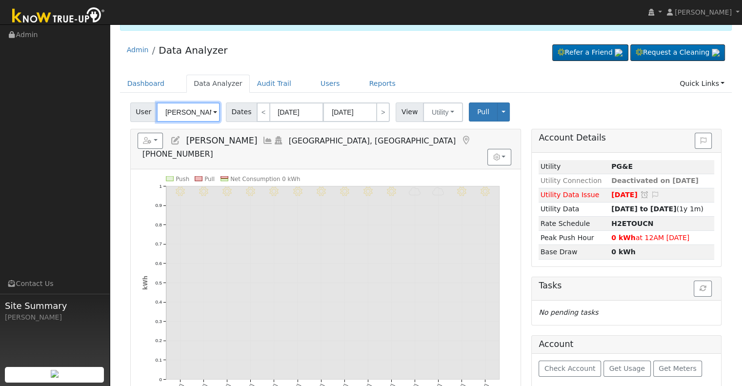
click at [195, 111] on input "[PERSON_NAME]" at bounding box center [188, 112] width 63 height 20
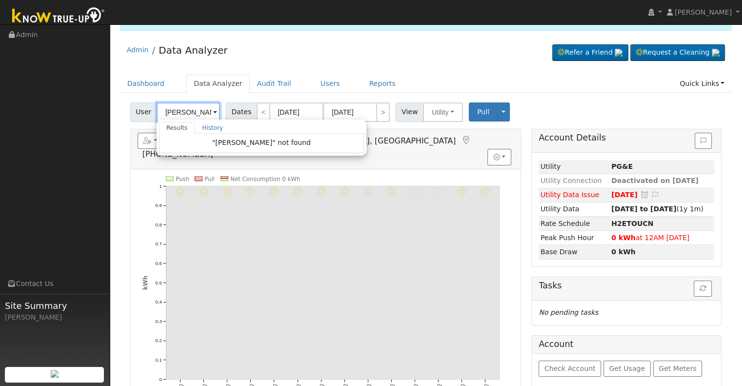
type input "i"
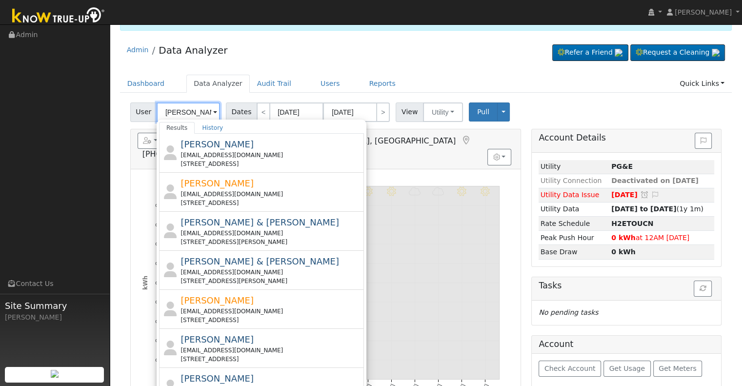
scroll to position [0, 0]
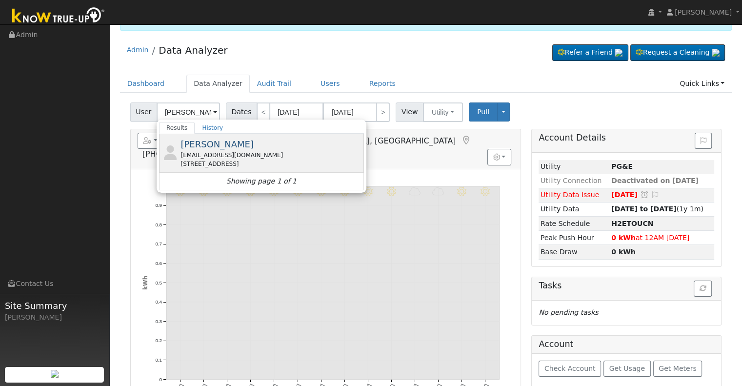
click at [240, 161] on div "[STREET_ADDRESS]" at bounding box center [271, 164] width 181 height 9
type input "[PERSON_NAME]"
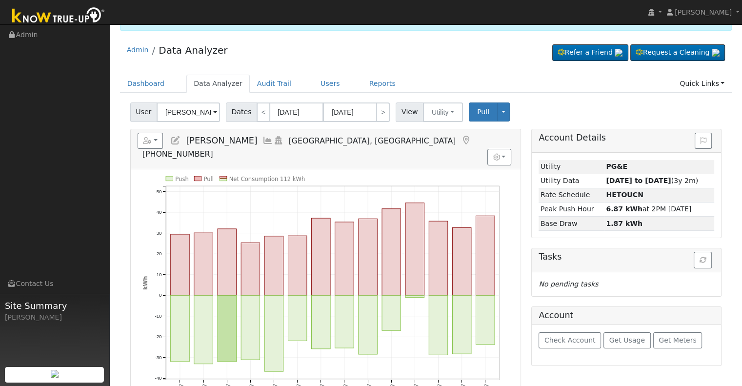
scroll to position [0, 0]
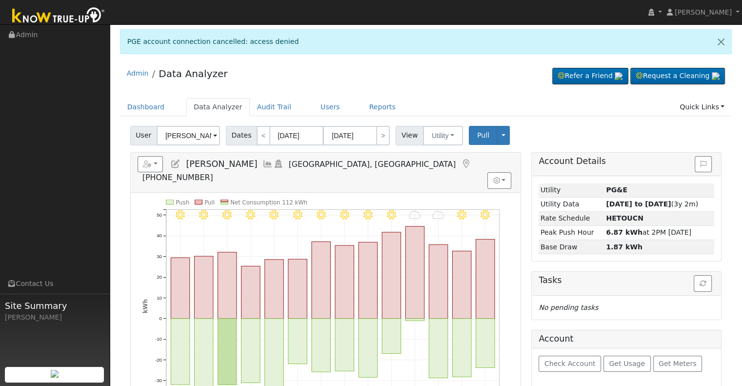
click at [180, 162] on icon at bounding box center [175, 164] width 11 height 9
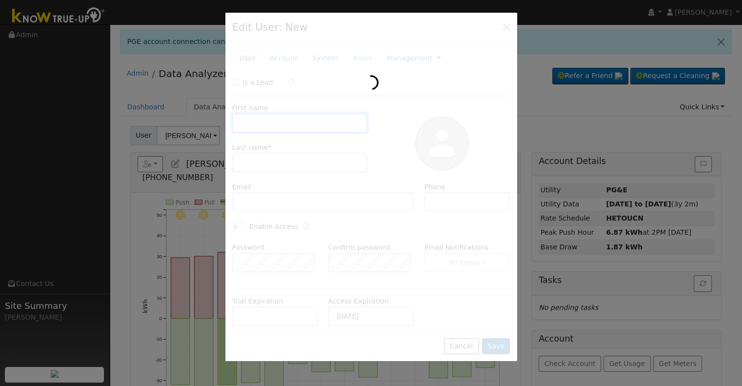
type input "[DATE]"
type input "[PERSON_NAME]"
type input "[EMAIL_ADDRESS][DOMAIN_NAME]"
type input "[PHONE_NUMBER]"
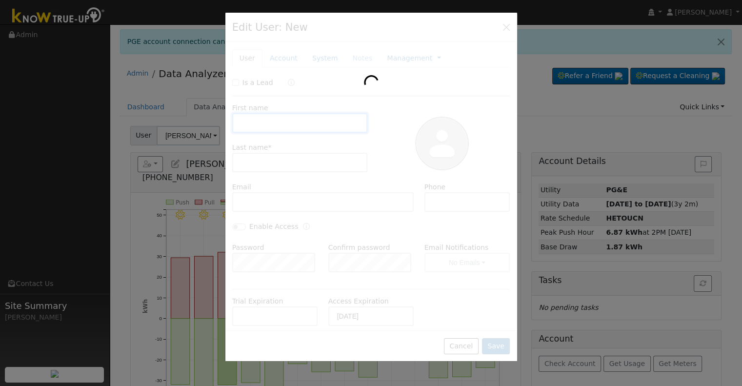
type input "Default Account"
type input "[STREET_ADDRESS]"
type input "[GEOGRAPHIC_DATA]"
type input "CA"
type input "93723"
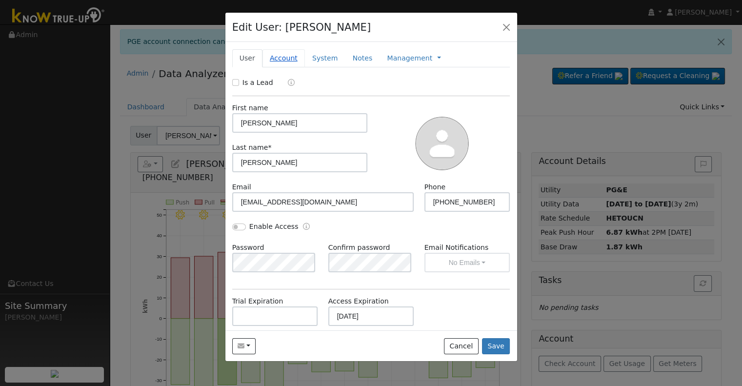
click at [275, 55] on link "Account" at bounding box center [283, 58] width 42 height 18
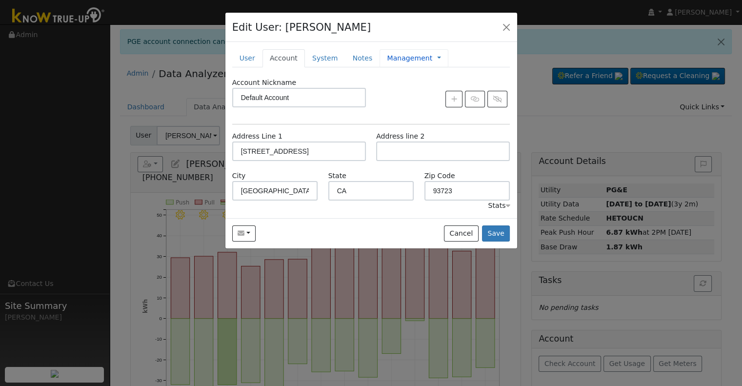
click at [397, 62] on link "Management" at bounding box center [409, 58] width 45 height 10
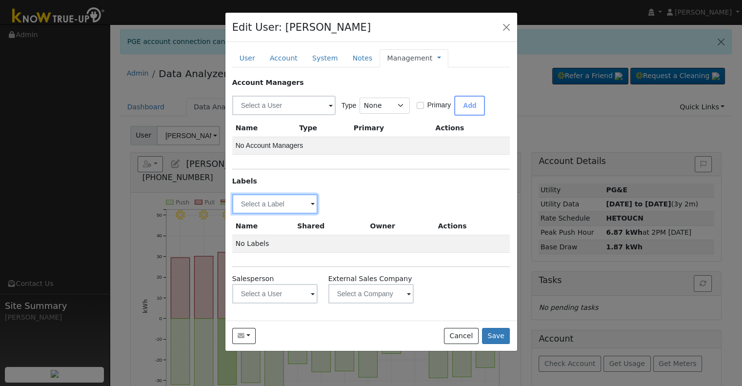
click at [279, 204] on input "text" at bounding box center [275, 204] width 86 height 20
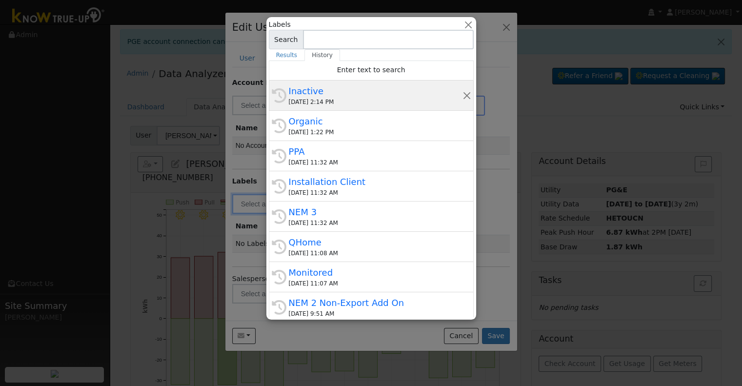
click at [343, 91] on div "Inactive" at bounding box center [376, 90] width 174 height 13
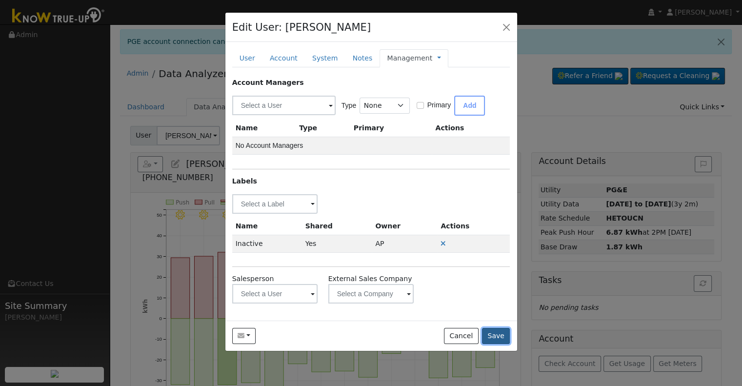
click at [509, 337] on button "Save" at bounding box center [496, 336] width 28 height 17
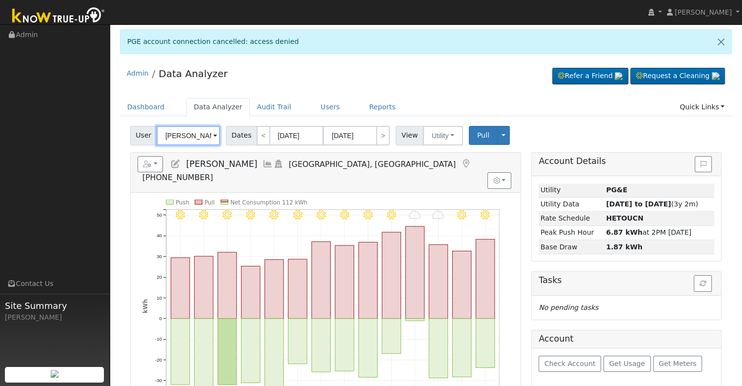
click at [196, 136] on input "[PERSON_NAME]" at bounding box center [188, 136] width 63 height 20
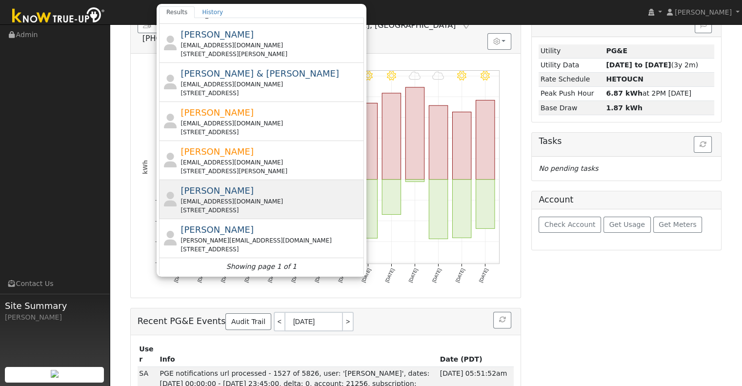
scroll to position [145, 0]
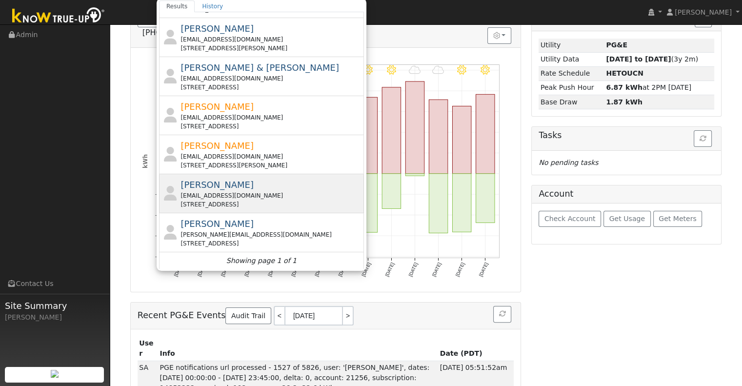
click at [259, 200] on div "[STREET_ADDRESS]" at bounding box center [271, 204] width 181 height 9
type input "[PERSON_NAME]"
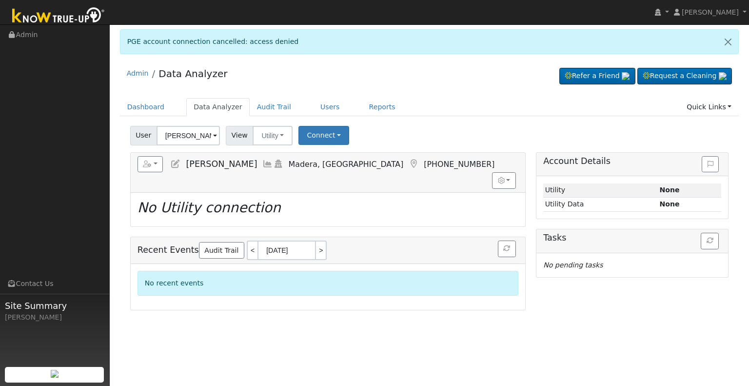
click at [174, 161] on icon at bounding box center [175, 164] width 11 height 9
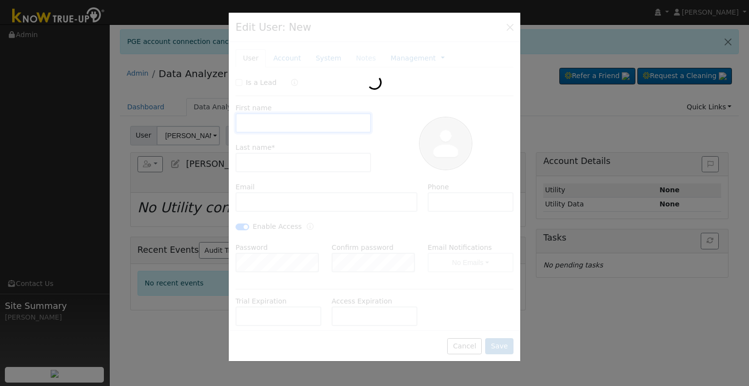
type input "[PERSON_NAME]"
type input "[EMAIL_ADDRESS][DOMAIN_NAME]"
type input "[PHONE_NUMBER]"
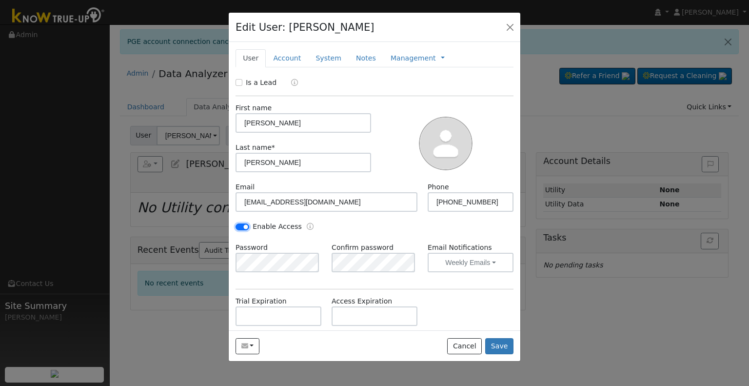
click at [246, 226] on input "Enable Access" at bounding box center [243, 226] width 14 height 7
checkbox input "false"
click at [404, 59] on link "Management" at bounding box center [413, 58] width 45 height 10
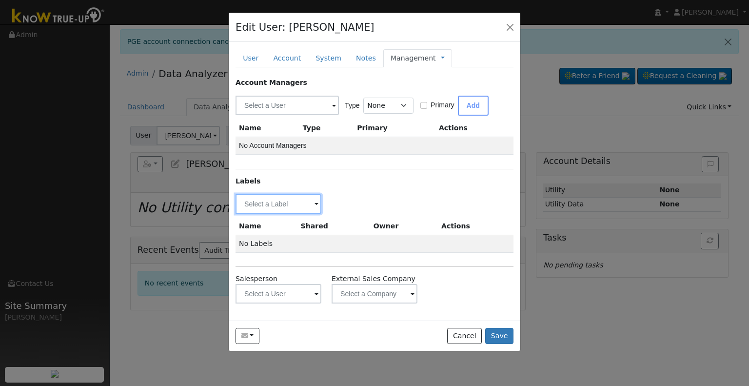
click at [276, 202] on input "text" at bounding box center [279, 204] width 86 height 20
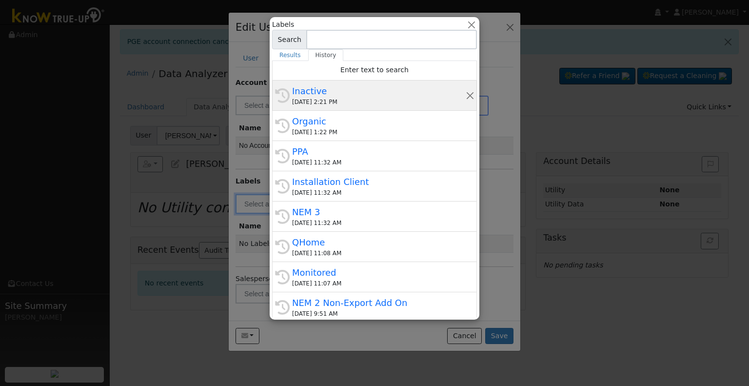
click at [321, 92] on div "Inactive" at bounding box center [379, 90] width 174 height 13
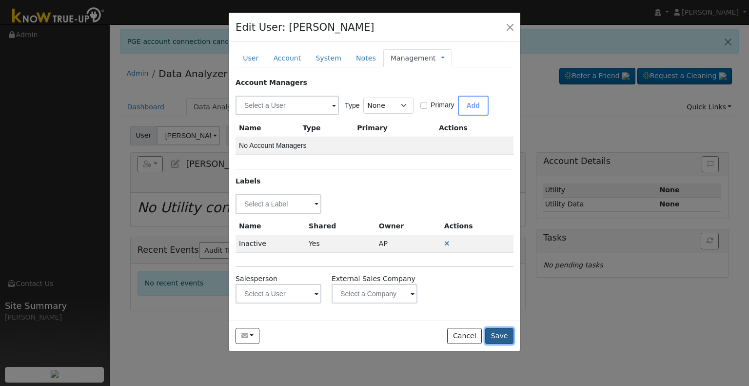
click at [503, 331] on button "Save" at bounding box center [499, 336] width 28 height 17
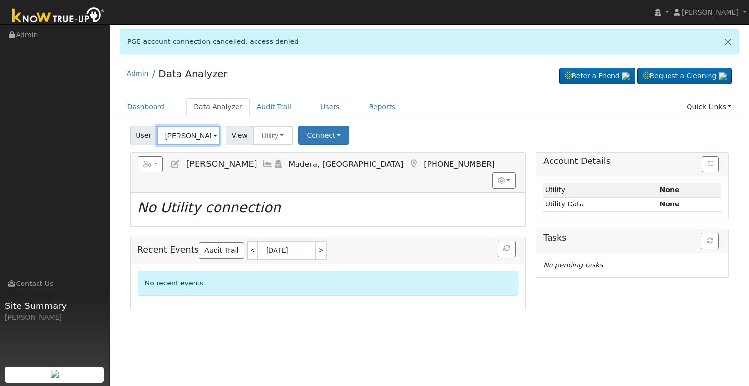
click at [189, 134] on input "[PERSON_NAME]" at bounding box center [188, 136] width 63 height 20
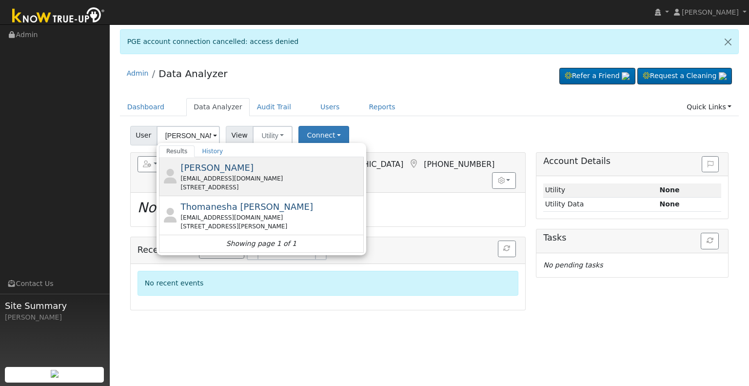
click at [271, 174] on div "[EMAIL_ADDRESS][DOMAIN_NAME]" at bounding box center [271, 178] width 181 height 9
type input "[PERSON_NAME]"
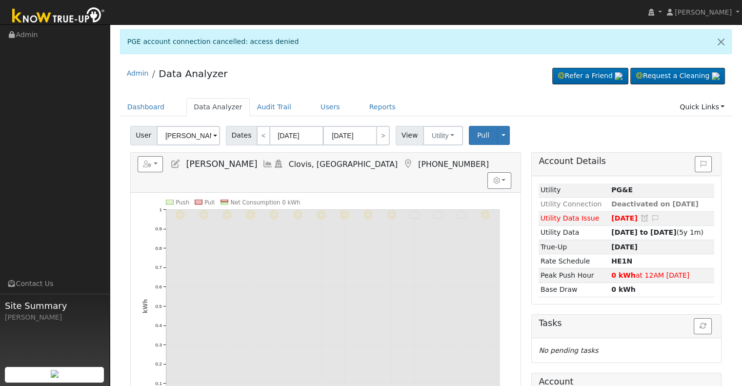
click at [178, 164] on icon at bounding box center [175, 164] width 11 height 9
type input "[DATE]"
type input "[PERSON_NAME]"
type input "[EMAIL_ADDRESS][DOMAIN_NAME]"
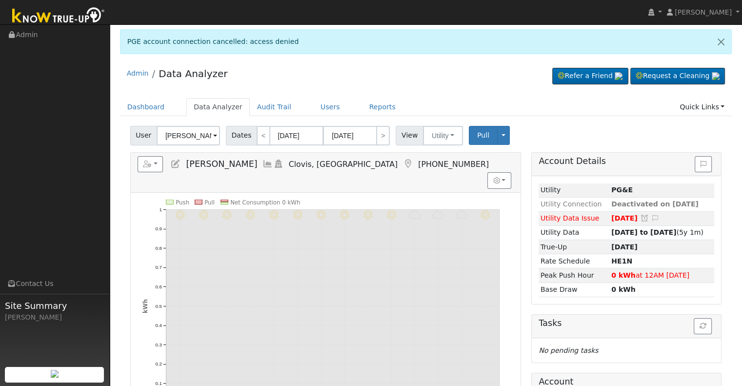
type input "[PHONE_NUMBER]"
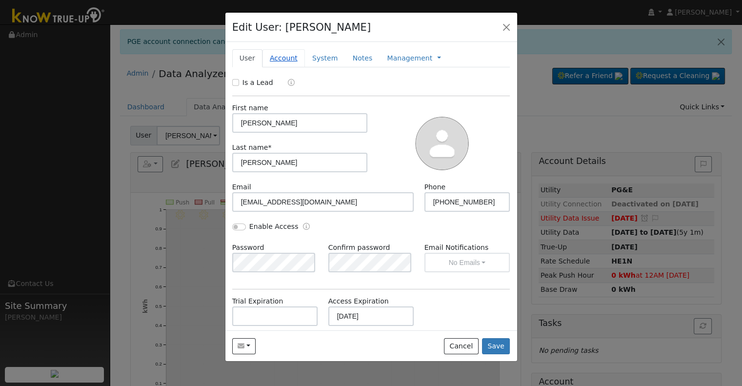
click at [276, 56] on link "Account" at bounding box center [283, 58] width 42 height 18
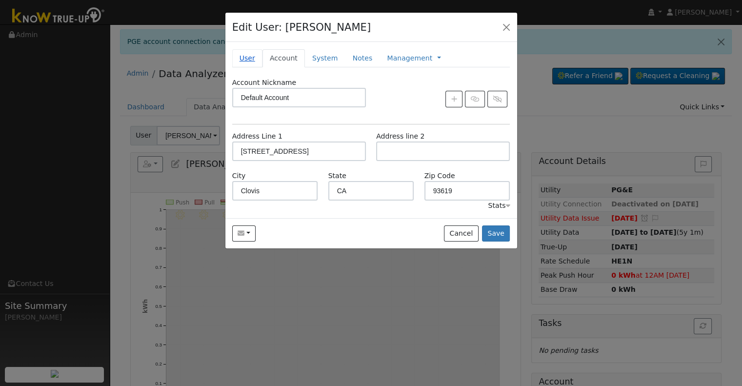
click at [250, 60] on link "User" at bounding box center [247, 58] width 30 height 18
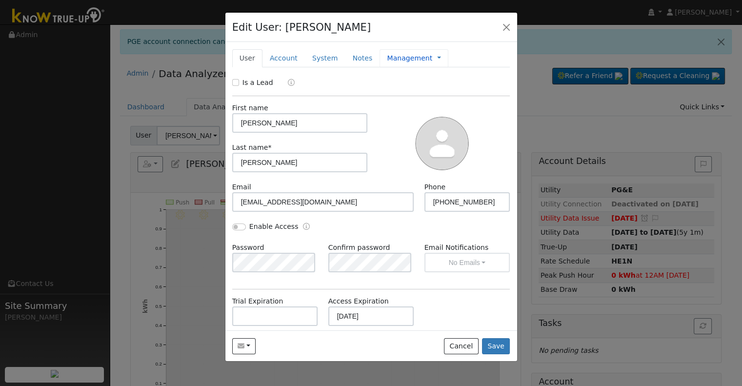
click at [389, 62] on link "Management" at bounding box center [409, 58] width 45 height 10
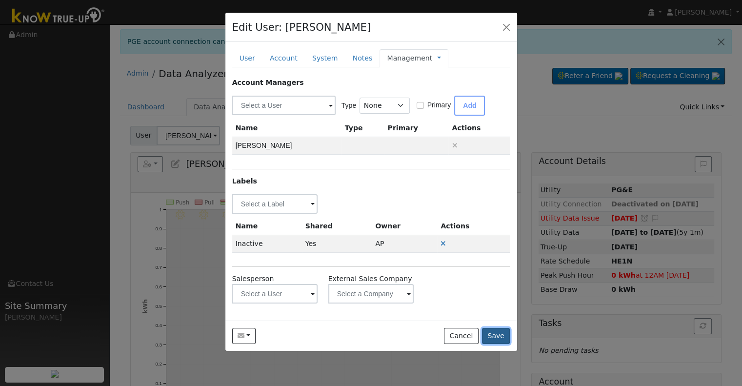
click at [496, 335] on button "Save" at bounding box center [496, 336] width 28 height 17
